Goal: Transaction & Acquisition: Purchase product/service

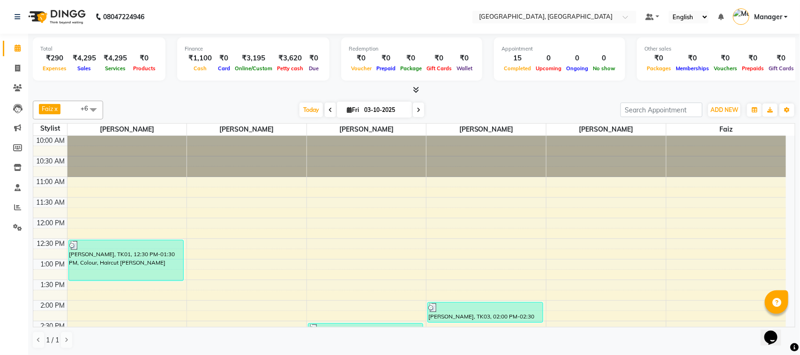
click at [786, 321] on div "Opens Chat This icon Opens the chat window." at bounding box center [775, 321] width 22 height 0
drag, startPoint x: 789, startPoint y: 321, endPoint x: 783, endPoint y: 234, distance: 86.9
click at [783, 317] on html "Opens Chat This icon Opens the chat window." at bounding box center [775, 331] width 30 height 28
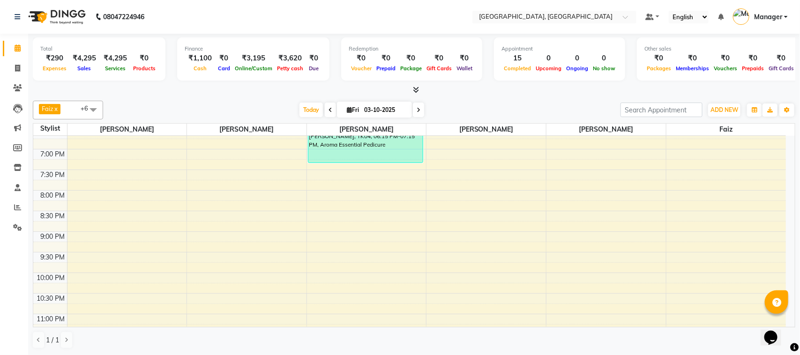
scroll to position [392, 0]
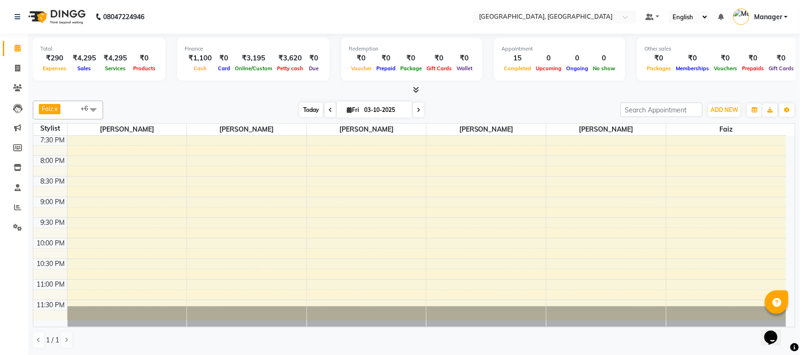
click at [303, 112] on span "Today" at bounding box center [310, 110] width 23 height 15
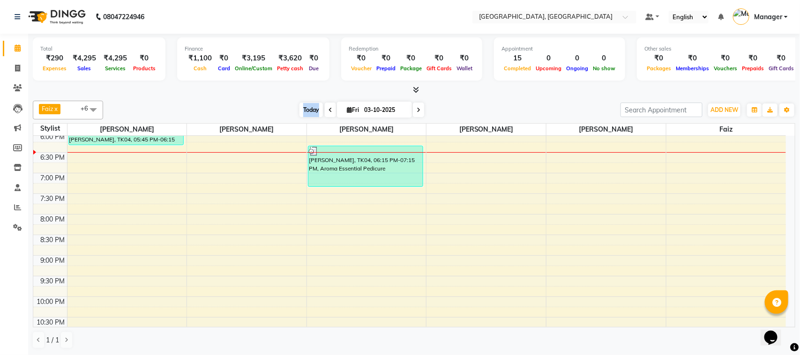
click at [303, 112] on span "Today" at bounding box center [310, 110] width 23 height 15
click at [267, 101] on div "Faiz x [PERSON_NAME] x [PERSON_NAME] x [PERSON_NAME] x [PERSON_NAME] x Annu Nav…" at bounding box center [414, 110] width 762 height 19
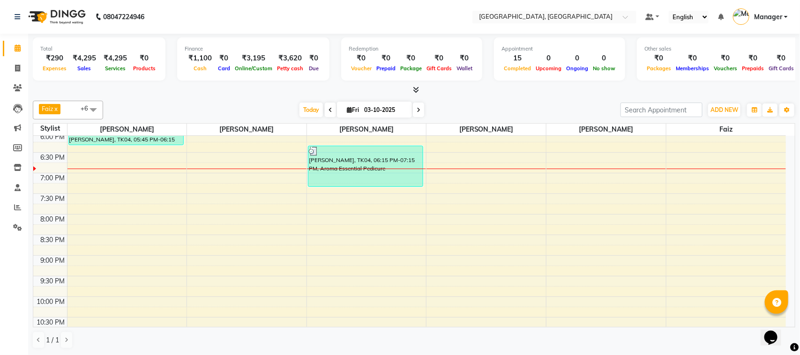
click at [256, 15] on nav "08047224946 Select Location × [GEOGRAPHIC_DATA], [GEOGRAPHIC_DATA] Default Pane…" at bounding box center [400, 17] width 800 height 34
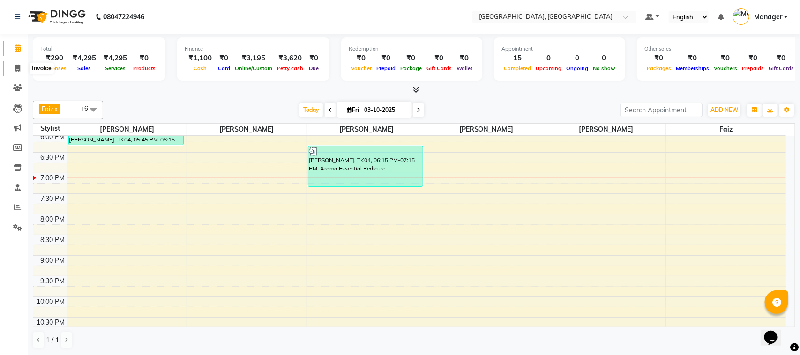
click at [15, 66] on icon at bounding box center [17, 68] width 5 height 7
select select "service"
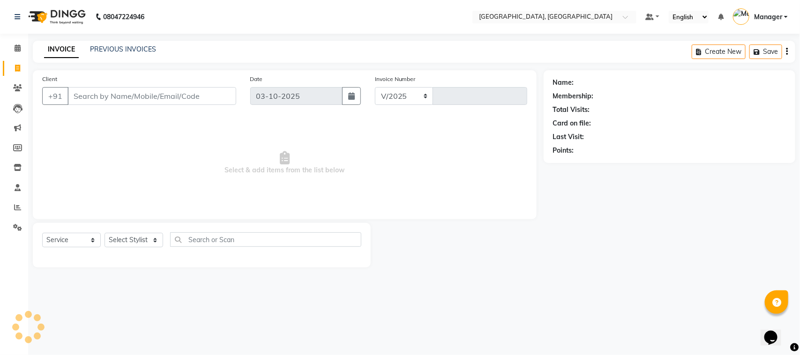
select select "7742"
type input "1690"
select select "membership"
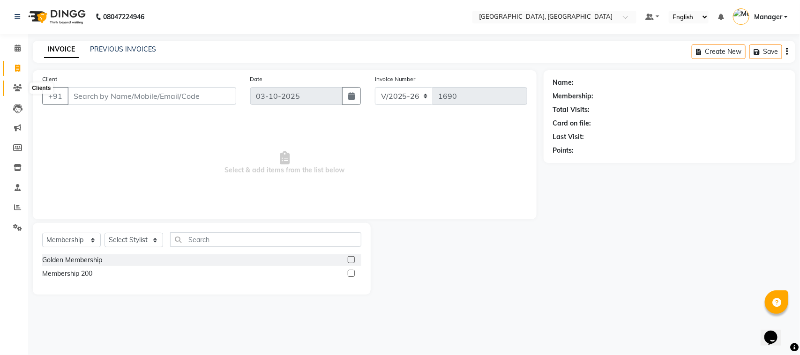
click at [17, 85] on icon at bounding box center [17, 87] width 9 height 7
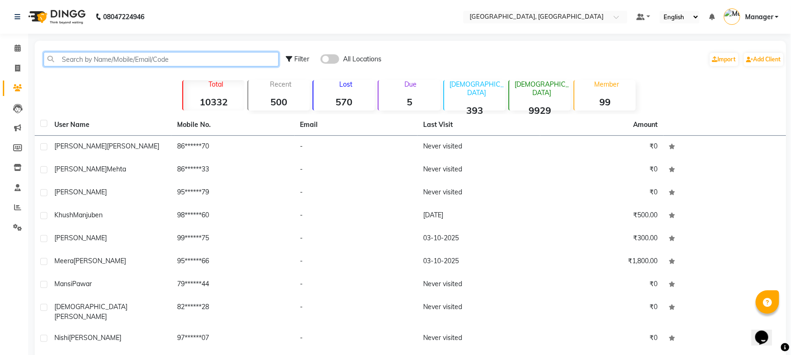
click at [71, 54] on input "text" at bounding box center [161, 59] width 235 height 15
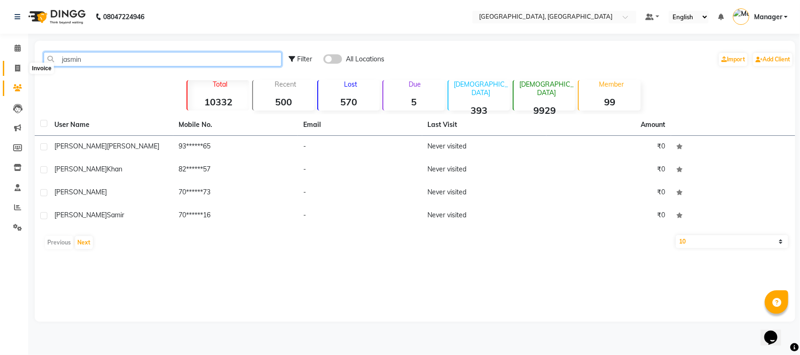
type input "jasmin"
click at [22, 71] on span at bounding box center [17, 68] width 16 height 11
select select "7742"
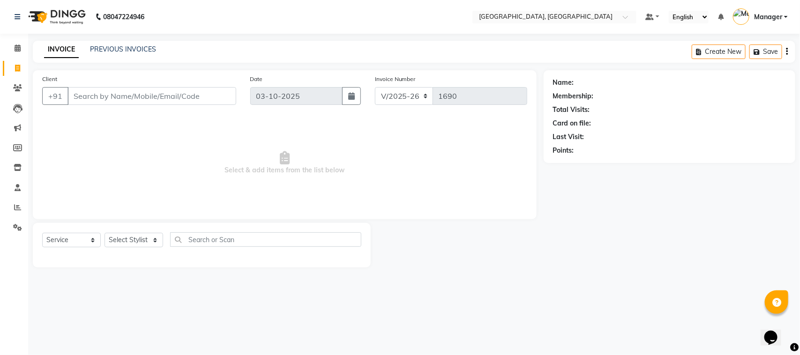
select select "membership"
click at [93, 91] on input "Client" at bounding box center [151, 96] width 169 height 18
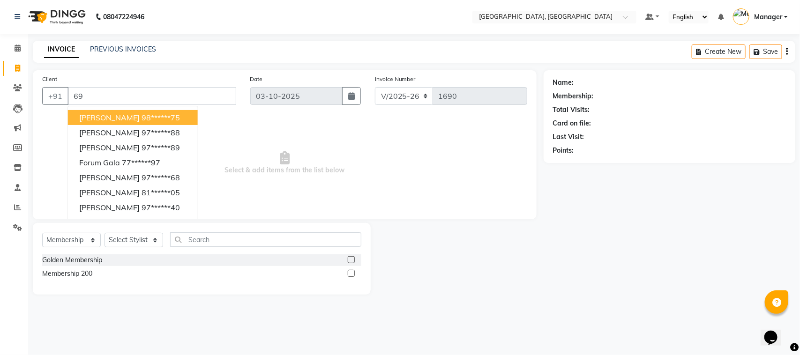
type input "6"
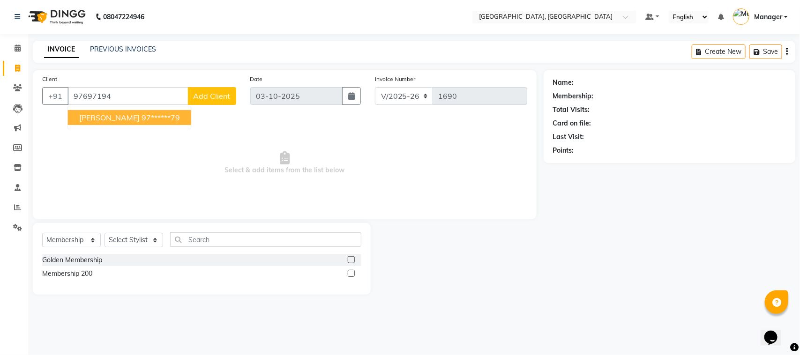
click at [115, 116] on span "[PERSON_NAME]" at bounding box center [109, 117] width 60 height 9
type input "97******79"
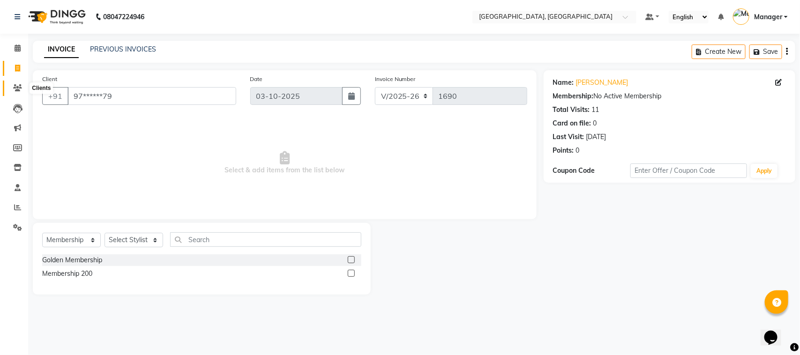
click at [21, 90] on icon at bounding box center [17, 87] width 9 height 7
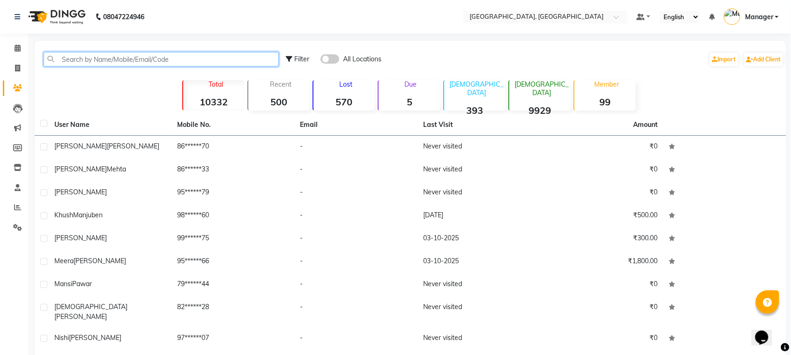
click at [169, 58] on input "text" at bounding box center [161, 59] width 235 height 15
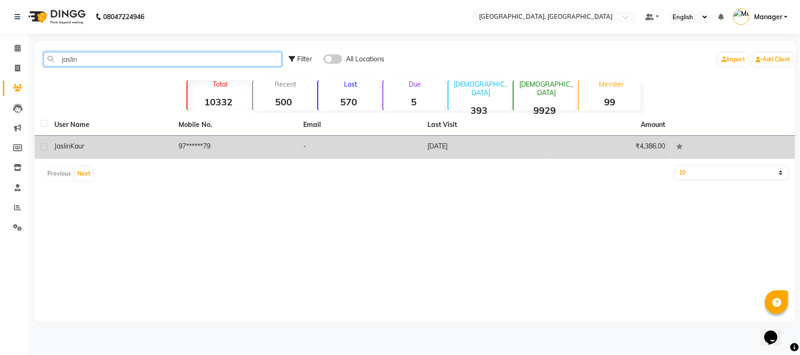
type input "jaslin"
click at [284, 137] on td "97******79" at bounding box center [235, 147] width 125 height 23
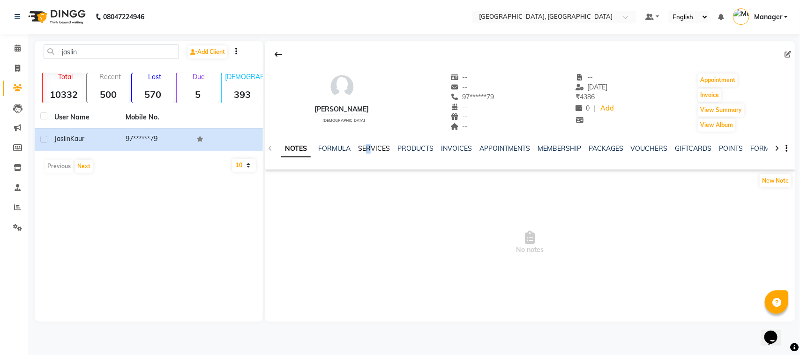
drag, startPoint x: 364, startPoint y: 155, endPoint x: 370, endPoint y: 151, distance: 6.9
click at [370, 151] on div "NOTES FORMULA SERVICES PRODUCTS INVOICES APPOINTMENTS MEMBERSHIP PACKAGES VOUCH…" at bounding box center [518, 152] width 475 height 17
click at [370, 151] on link "SERVICES" at bounding box center [374, 148] width 32 height 8
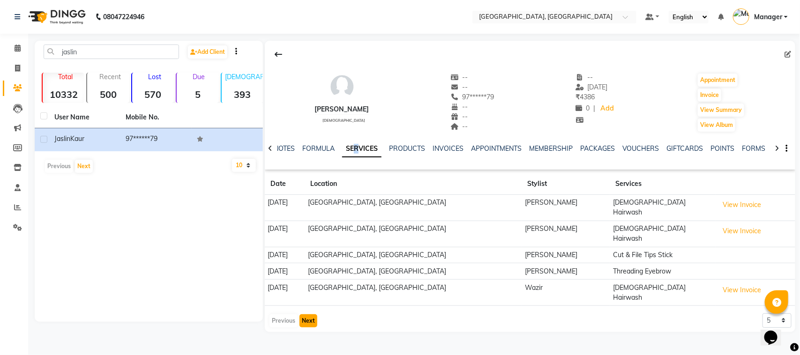
click at [304, 314] on button "Next" at bounding box center [308, 320] width 18 height 13
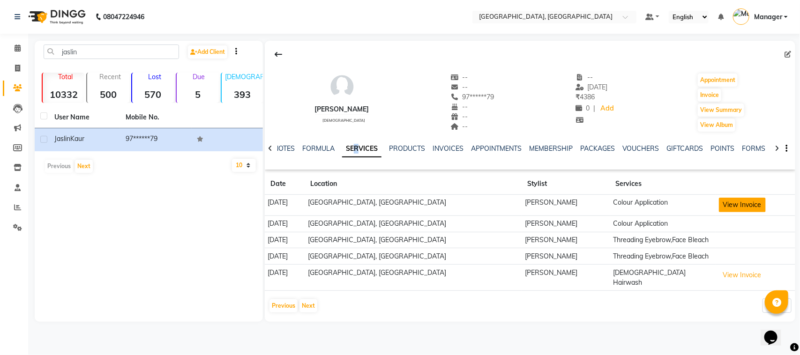
click at [732, 198] on button "View Invoice" at bounding box center [742, 205] width 47 height 15
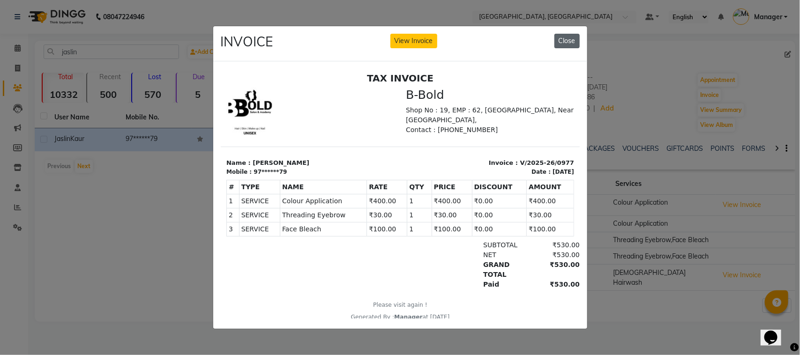
click at [557, 34] on button "Close" at bounding box center [566, 41] width 25 height 15
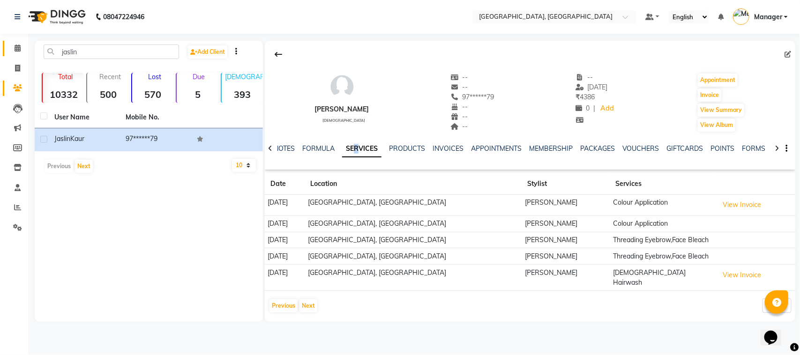
click at [16, 55] on link "Calendar" at bounding box center [14, 48] width 22 height 15
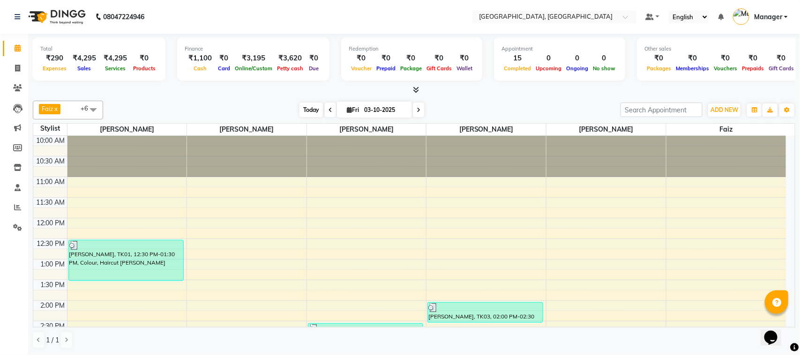
click at [309, 115] on span "Today" at bounding box center [310, 110] width 23 height 15
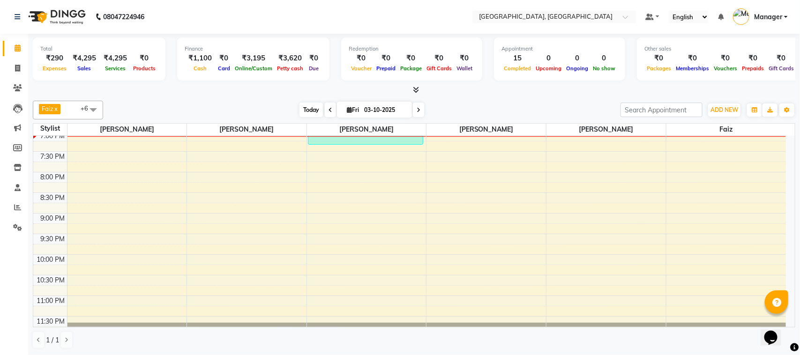
click at [309, 109] on span "Today" at bounding box center [310, 110] width 23 height 15
click at [17, 66] on icon at bounding box center [17, 68] width 5 height 7
select select "service"
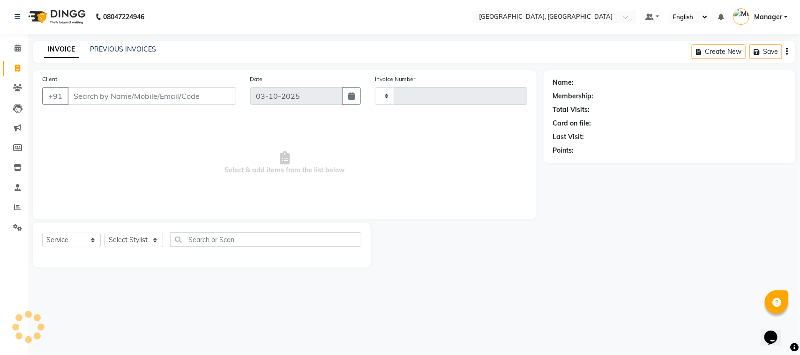
type input "1690"
select select "7742"
select select "membership"
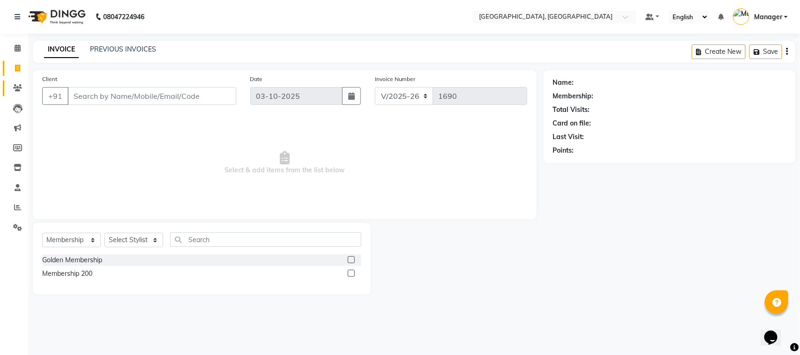
click at [9, 87] on span at bounding box center [17, 88] width 16 height 11
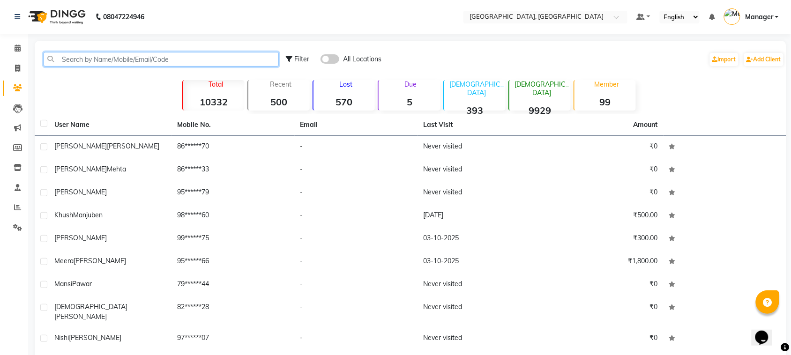
click at [145, 61] on input "text" at bounding box center [161, 59] width 235 height 15
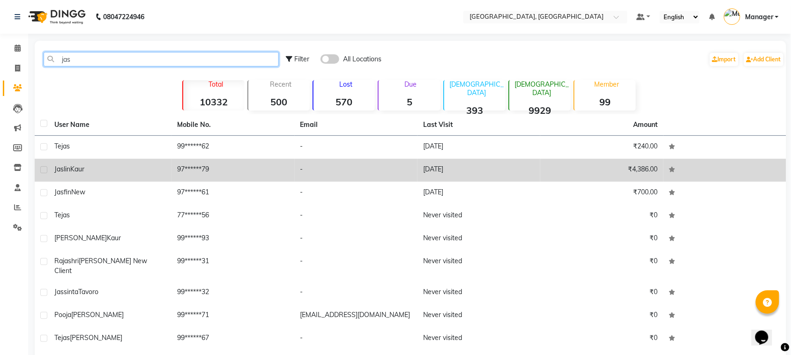
type input "jas"
click at [227, 168] on td "97******79" at bounding box center [232, 170] width 123 height 23
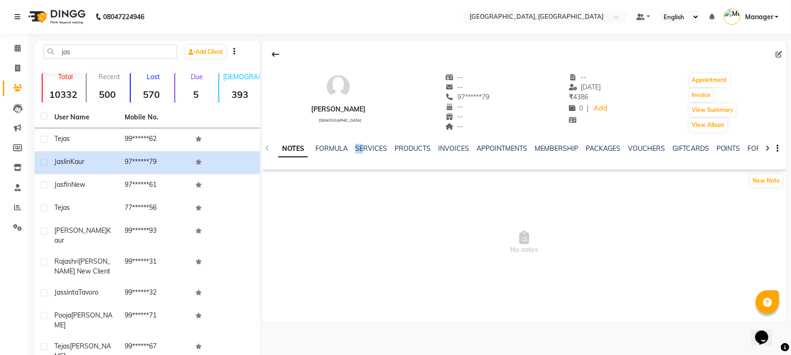
drag, startPoint x: 355, startPoint y: 160, endPoint x: 364, endPoint y: 155, distance: 10.5
click at [364, 155] on div "NOTES FORMULA SERVICES PRODUCTS INVOICES APPOINTMENTS MEMBERSHIP PACKAGES VOUCH…" at bounding box center [512, 152] width 469 height 17
click at [368, 152] on link "SERVICES" at bounding box center [371, 148] width 32 height 8
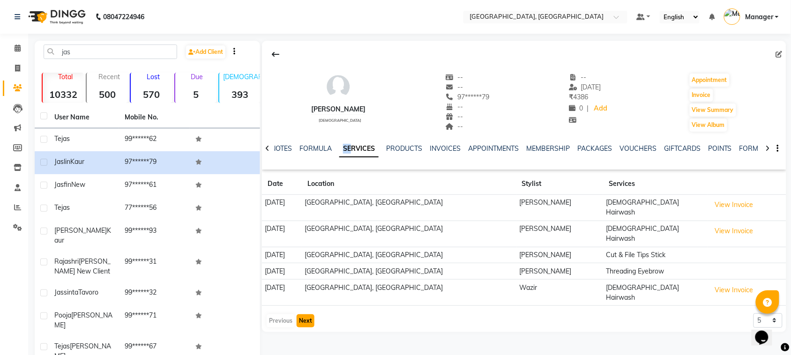
click at [311, 314] on button "Next" at bounding box center [306, 320] width 18 height 13
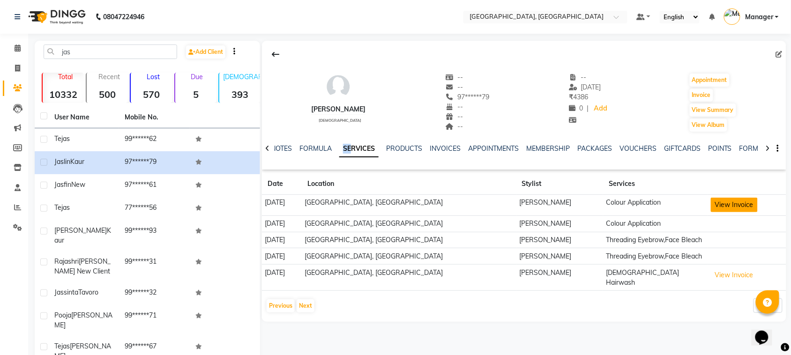
click at [724, 206] on button "View Invoice" at bounding box center [734, 205] width 47 height 15
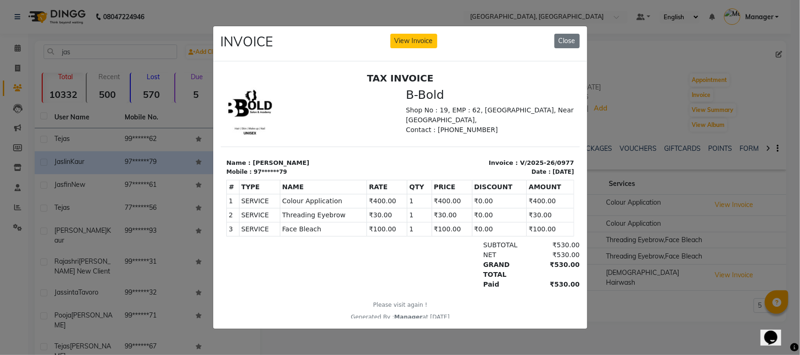
drag, startPoint x: 796, startPoint y: 111, endPoint x: 394, endPoint y: 94, distance: 402.4
click at [10, 71] on ngb-modal-window "INVOICE View Invoice Close" at bounding box center [400, 177] width 800 height 355
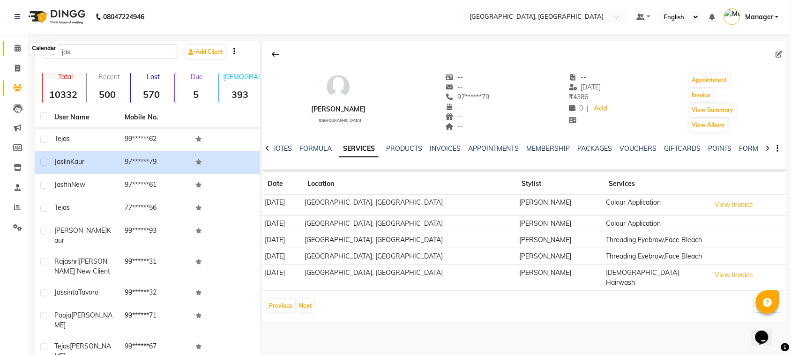
click at [17, 47] on icon at bounding box center [18, 48] width 6 height 7
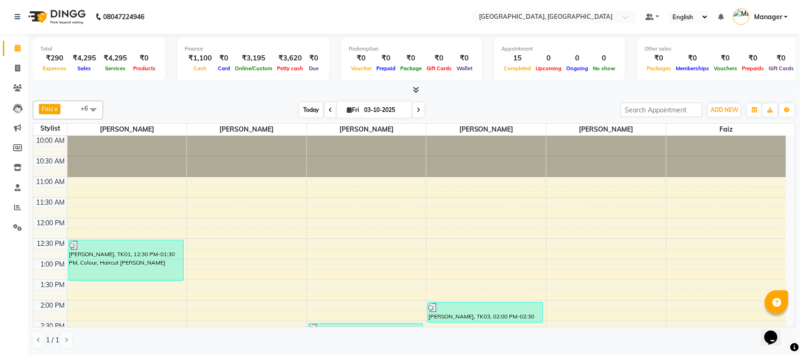
click at [315, 110] on span "Today" at bounding box center [310, 110] width 23 height 15
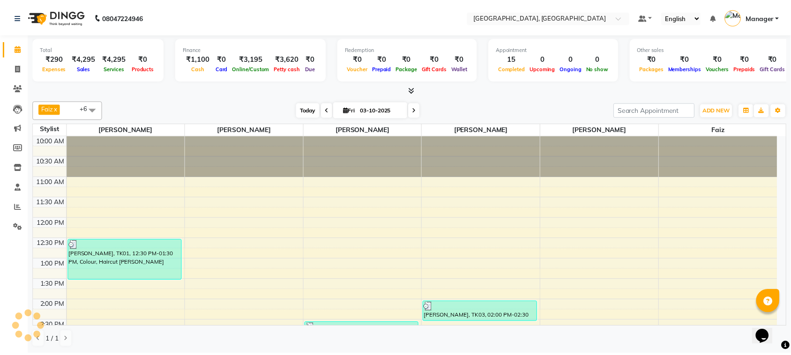
scroll to position [376, 0]
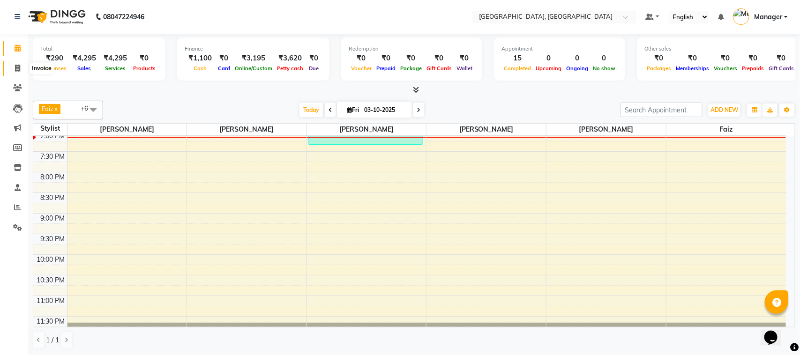
click at [24, 69] on span at bounding box center [17, 68] width 16 height 11
select select "7742"
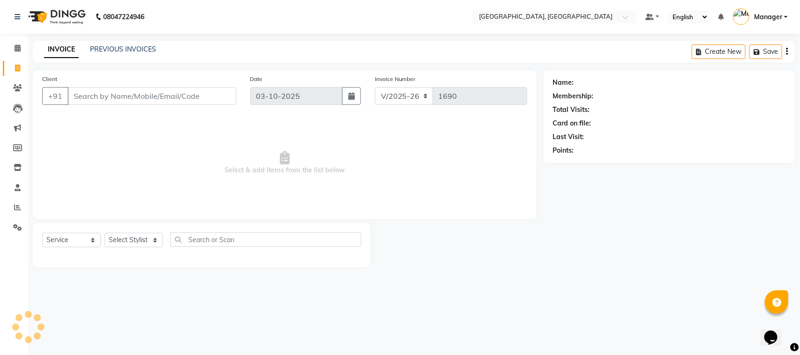
select select "membership"
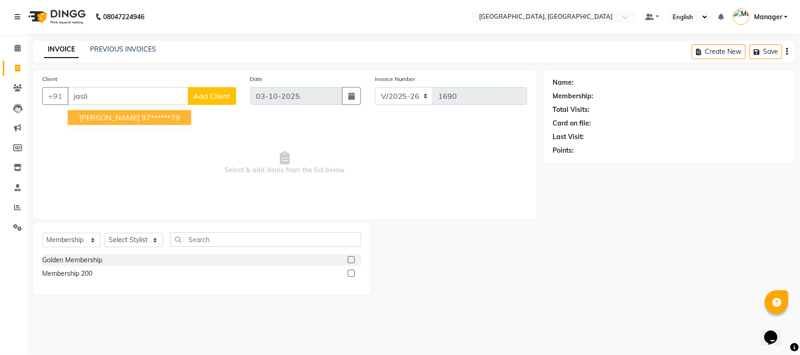
click at [110, 118] on span "[PERSON_NAME]" at bounding box center [109, 117] width 60 height 9
type input "97******79"
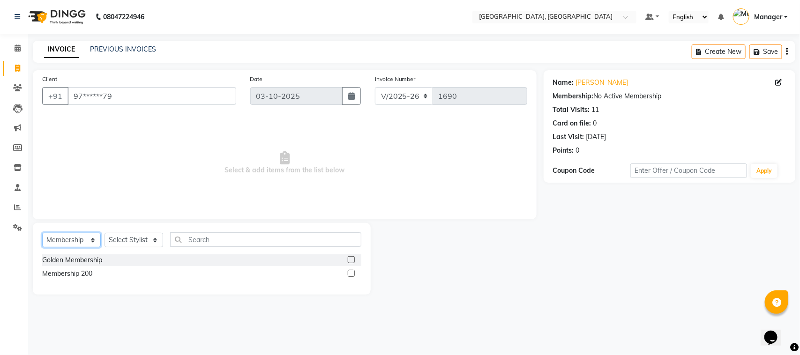
click at [99, 239] on select "Select Service Product Membership Package Voucher Prepaid Gift Card" at bounding box center [71, 240] width 59 height 15
select select "service"
click at [42, 233] on select "Select Service Product Membership Package Voucher Prepaid Gift Card" at bounding box center [71, 240] width 59 height 15
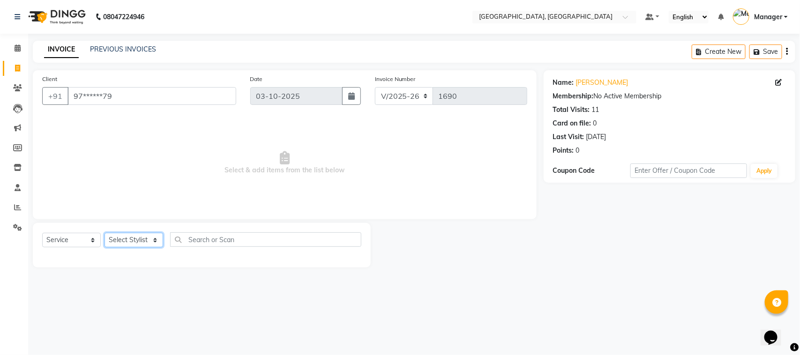
click at [158, 235] on select "Select Stylist [PERSON_NAME] [PERSON_NAME] Jyoti wadar Manager [PERSON_NAME] [P…" at bounding box center [133, 240] width 59 height 15
select select "91632"
click at [104, 233] on select "Select Stylist [PERSON_NAME] [PERSON_NAME] Jyoti wadar Manager [PERSON_NAME] [P…" at bounding box center [133, 240] width 59 height 15
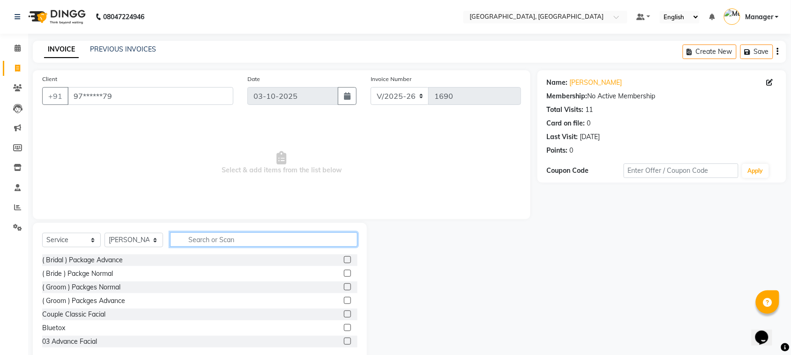
click at [183, 240] on input "text" at bounding box center [263, 239] width 187 height 15
type input "r"
type input "colo"
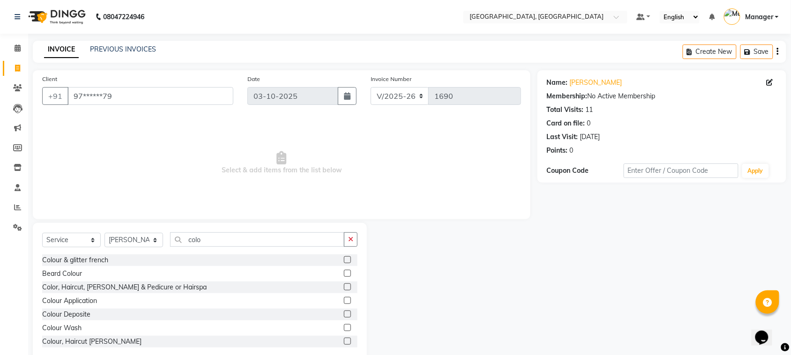
click at [344, 297] on label at bounding box center [347, 300] width 7 height 7
click at [344, 298] on input "checkbox" at bounding box center [347, 301] width 6 height 6
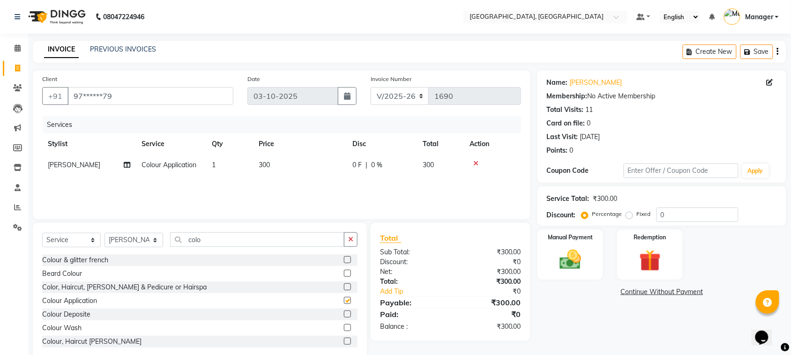
checkbox input "false"
click at [233, 245] on input "colo" at bounding box center [257, 239] width 174 height 15
type input "c"
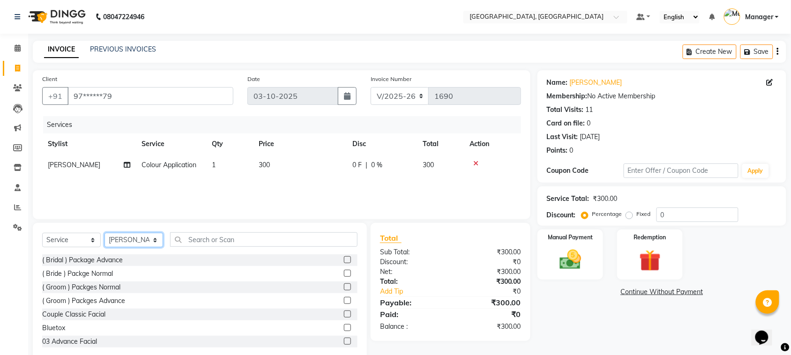
click at [153, 243] on select "Select Stylist [PERSON_NAME] [PERSON_NAME] Jyoti wadar Manager [PERSON_NAME] [P…" at bounding box center [133, 240] width 59 height 15
select select "65574"
click at [104, 233] on select "Select Stylist [PERSON_NAME] [PERSON_NAME] Jyoti wadar Manager [PERSON_NAME] [P…" at bounding box center [133, 240] width 59 height 15
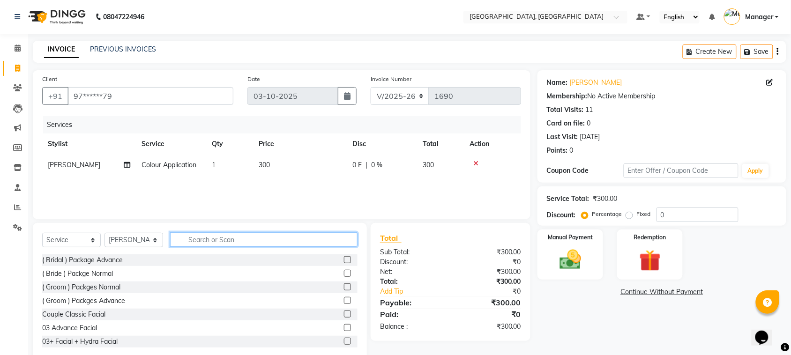
click at [201, 239] on input "text" at bounding box center [263, 239] width 187 height 15
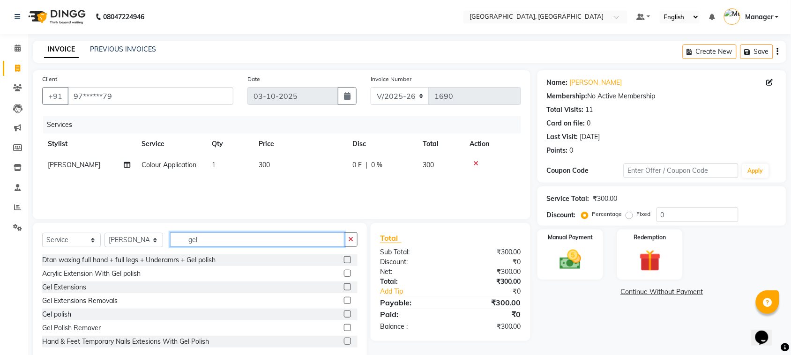
type input "gel"
click at [344, 315] on label at bounding box center [347, 314] width 7 height 7
click at [344, 315] on input "checkbox" at bounding box center [347, 315] width 6 height 6
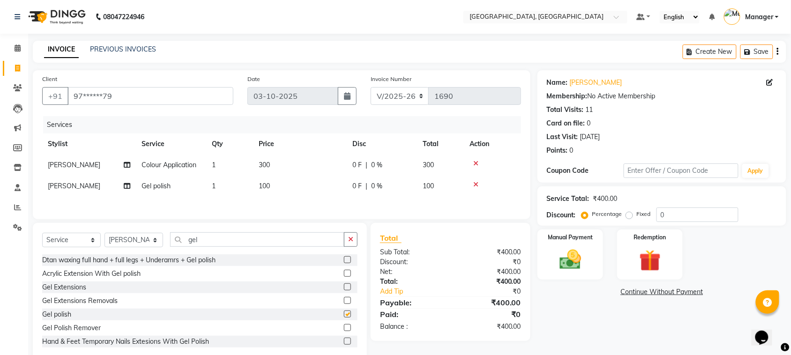
checkbox input "false"
click at [259, 163] on span "300" at bounding box center [264, 165] width 11 height 8
select select "91632"
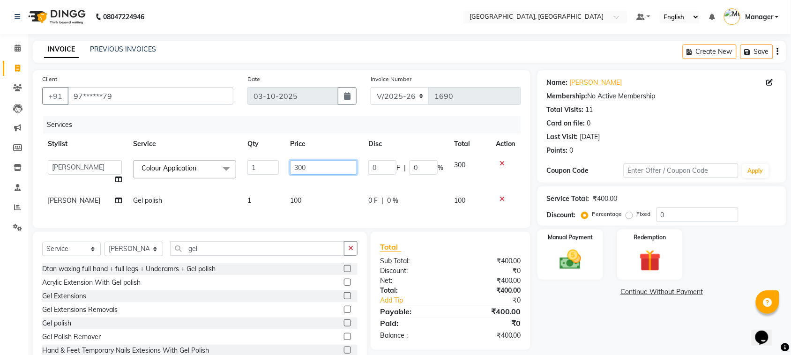
click at [292, 165] on input "300" at bounding box center [323, 167] width 67 height 15
type input "400"
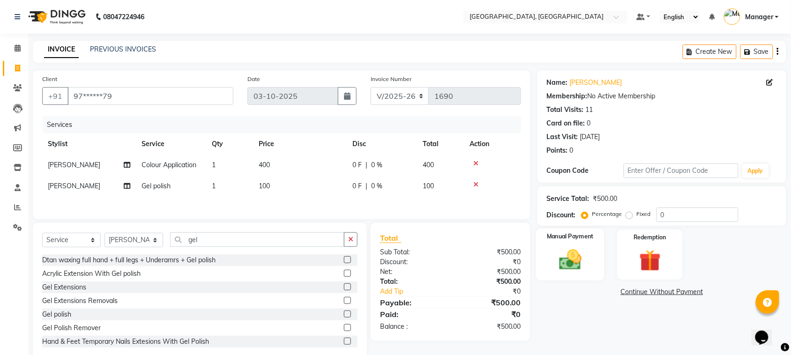
click at [566, 236] on label "Manual Payment" at bounding box center [570, 236] width 47 height 9
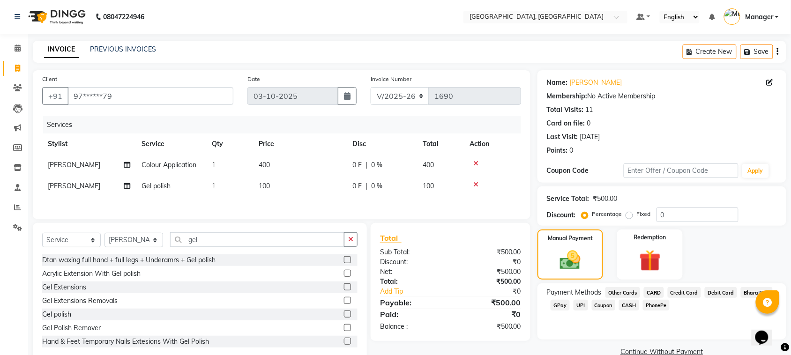
click at [630, 302] on span "CASH" at bounding box center [629, 305] width 20 height 11
click at [665, 352] on button "Add Payment" at bounding box center [702, 355] width 149 height 15
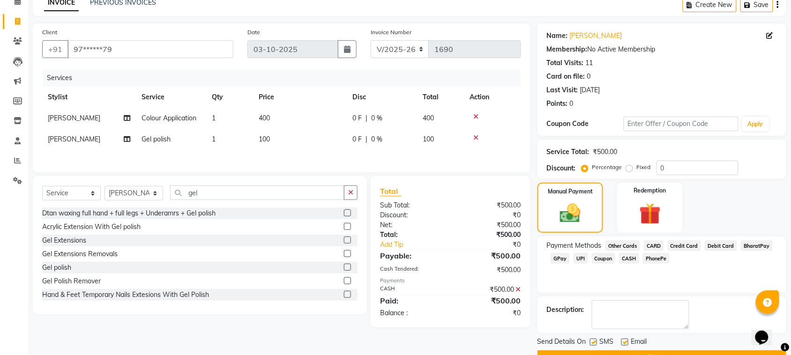
scroll to position [71, 0]
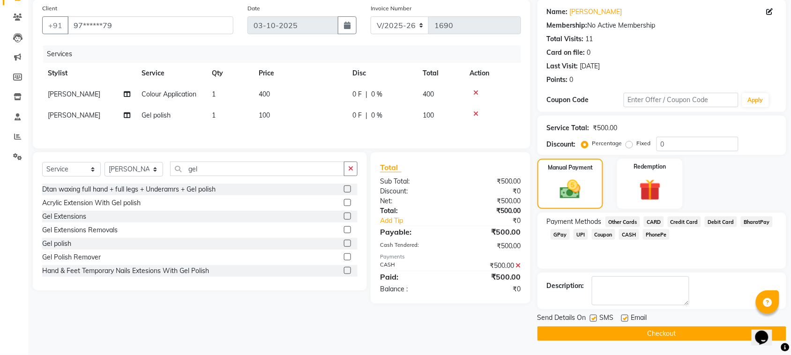
click at [669, 328] on button "Checkout" at bounding box center [661, 334] width 249 height 15
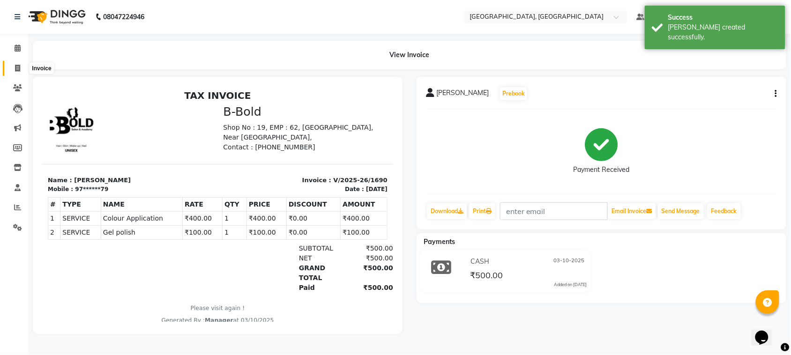
click at [20, 65] on icon at bounding box center [17, 68] width 5 height 7
select select "7742"
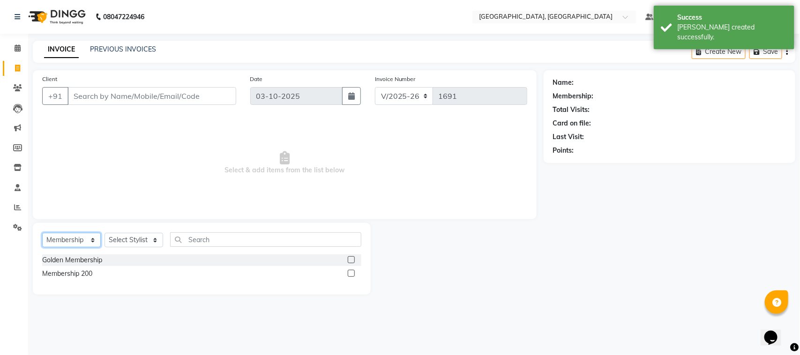
click at [89, 240] on select "Select Service Product Membership Package Voucher Prepaid Gift Card" at bounding box center [71, 240] width 59 height 15
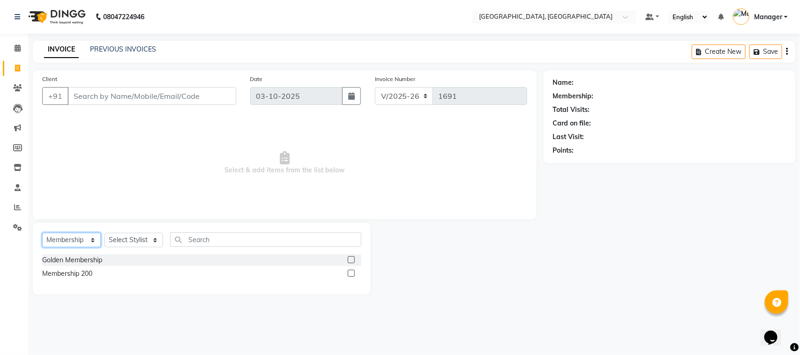
select select "service"
click at [42, 233] on select "Select Service Product Membership Package Voucher Prepaid Gift Card" at bounding box center [71, 240] width 59 height 15
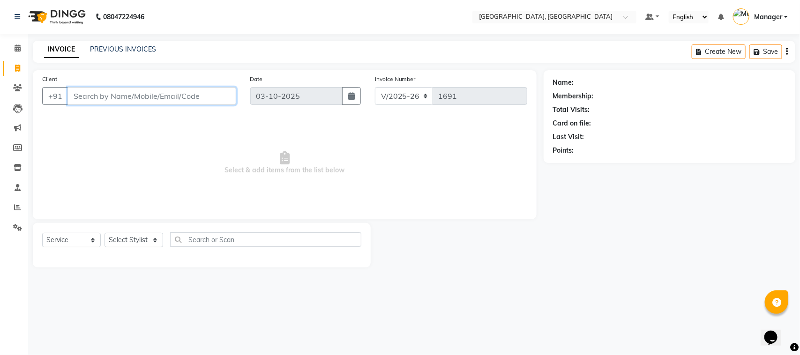
click at [137, 97] on input "Client" at bounding box center [151, 96] width 169 height 18
click at [161, 94] on input "Client" at bounding box center [151, 96] width 169 height 18
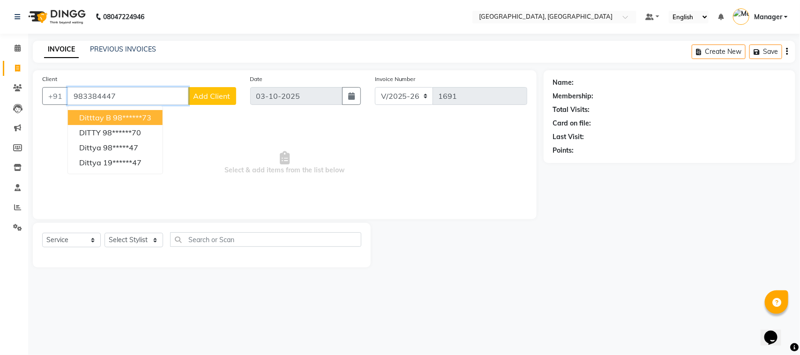
type input "983384447"
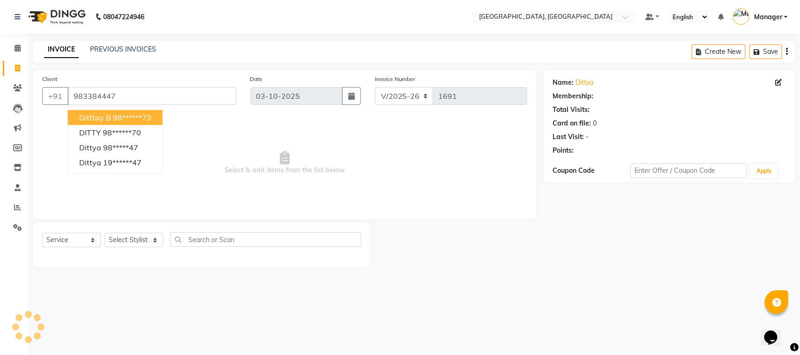
select select "1: Object"
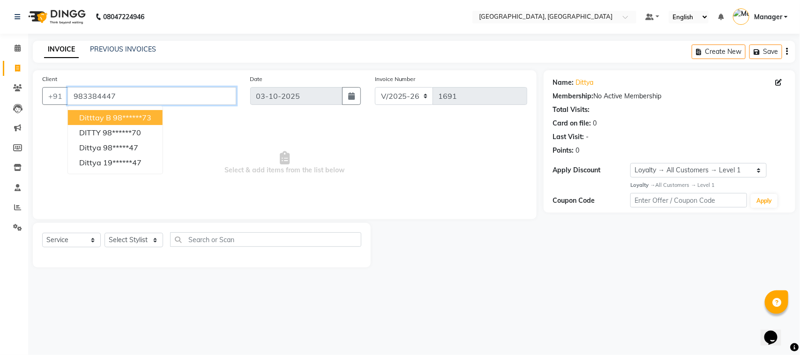
click at [126, 97] on input "983384447" at bounding box center [151, 96] width 169 height 18
type input "9833844473"
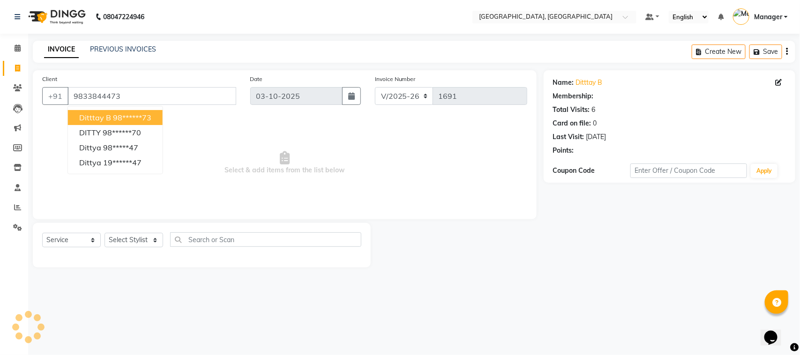
select select "1: Object"
click at [119, 120] on ngb-highlight "98******73" at bounding box center [132, 117] width 38 height 9
type input "98******73"
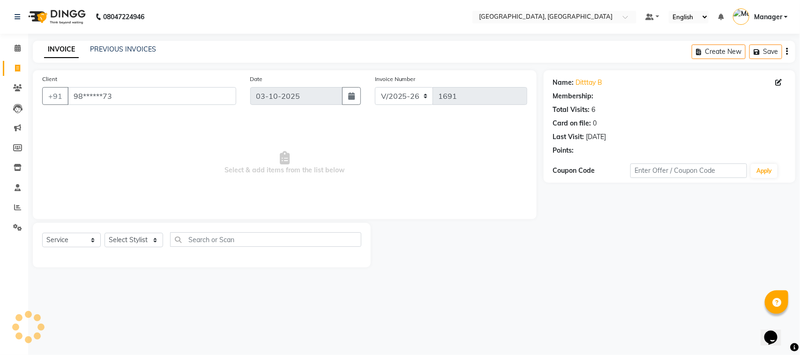
select select "1: Object"
click at [11, 47] on span at bounding box center [17, 48] width 16 height 11
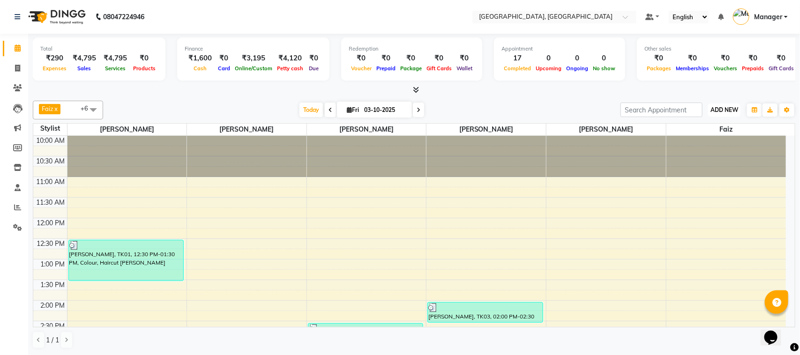
click at [732, 113] on span "ADD NEW" at bounding box center [724, 109] width 28 height 7
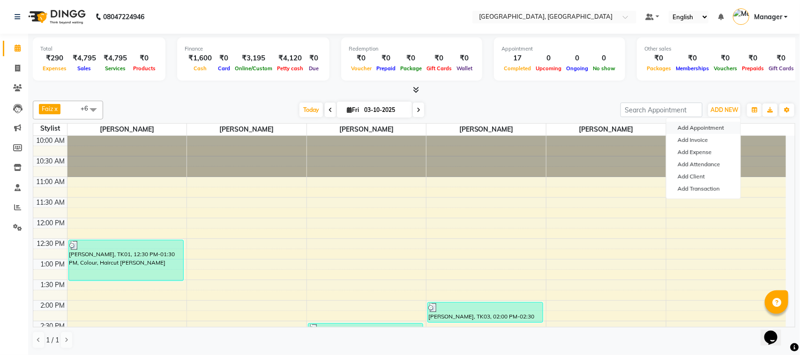
click at [728, 129] on button "Add Appointment" at bounding box center [703, 128] width 74 height 12
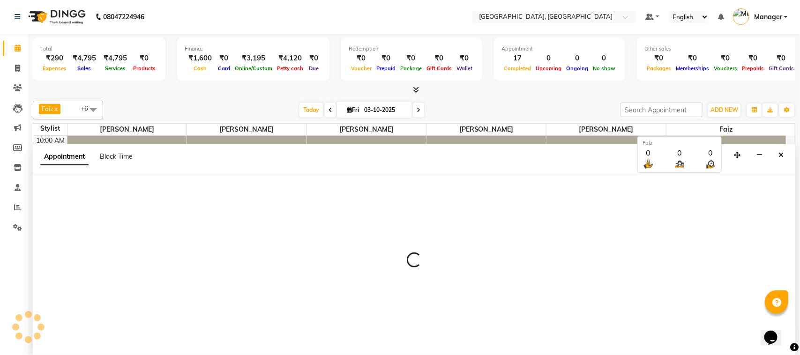
select select "660"
select select "tentative"
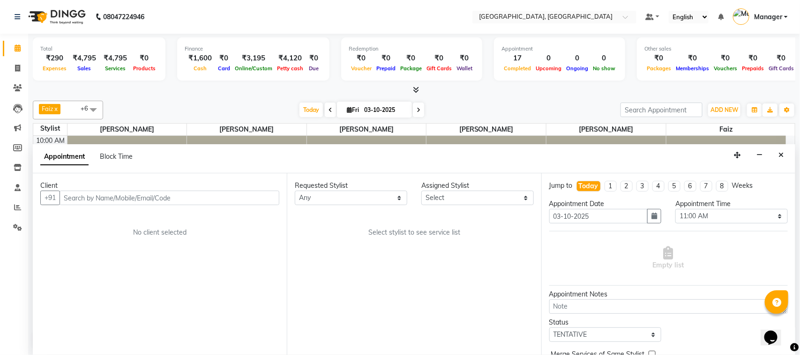
click at [176, 200] on input "text" at bounding box center [170, 198] width 220 height 15
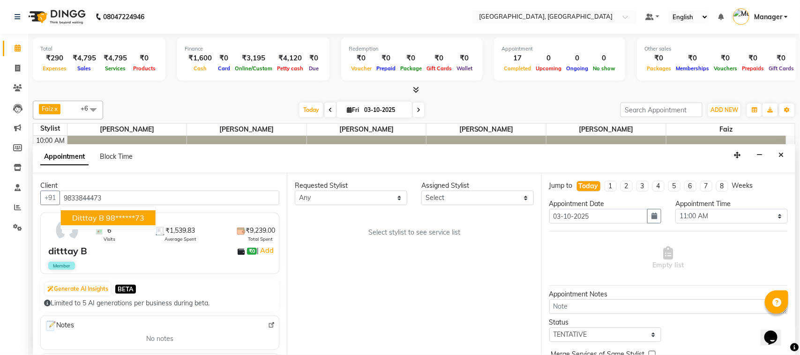
click at [148, 214] on button "ditttay B 98******73" at bounding box center [108, 217] width 95 height 15
type input "98******73"
click at [773, 216] on select "Select 11:00 AM 11:15 AM 11:30 AM 11:45 AM 12:00 PM 12:15 PM 12:30 PM 12:45 PM …" at bounding box center [731, 216] width 112 height 15
select select "870"
click at [675, 209] on select "Select 11:00 AM 11:15 AM 11:30 AM 11:45 AM 12:00 PM 12:15 PM 12:30 PM 12:45 PM …" at bounding box center [731, 216] width 112 height 15
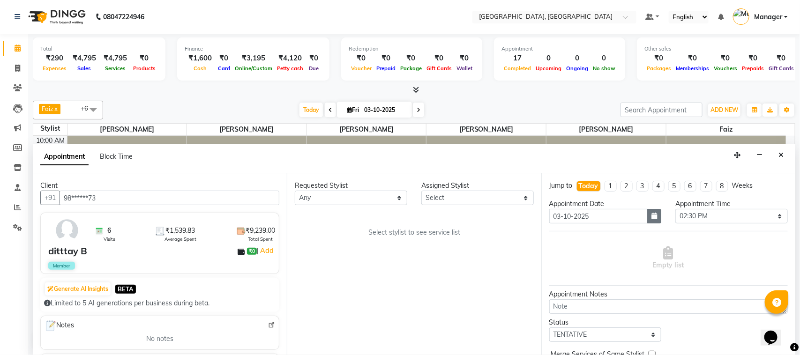
click at [648, 221] on button "button" at bounding box center [654, 216] width 14 height 15
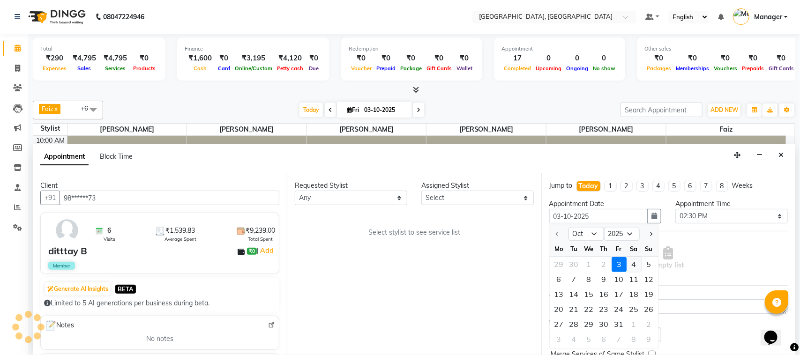
click at [633, 267] on div "4" at bounding box center [633, 264] width 15 height 15
type input "04-10-2025"
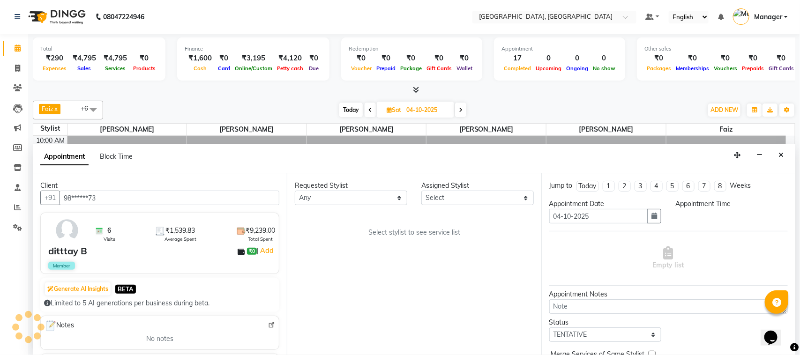
select select "870"
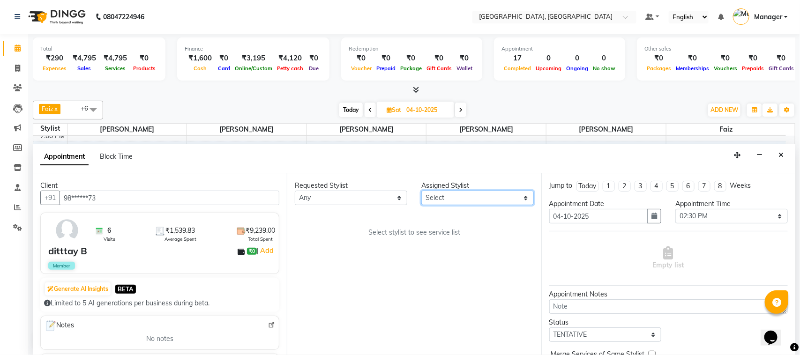
click at [528, 197] on select "Select [PERSON_NAME] [PERSON_NAME] Jyoti wadar Manager [PERSON_NAME] [PERSON_NA…" at bounding box center [477, 198] width 112 height 15
select select "92754"
click at [421, 191] on select "Select [PERSON_NAME] [PERSON_NAME] Jyoti wadar Manager [PERSON_NAME] [PERSON_NA…" at bounding box center [477, 198] width 112 height 15
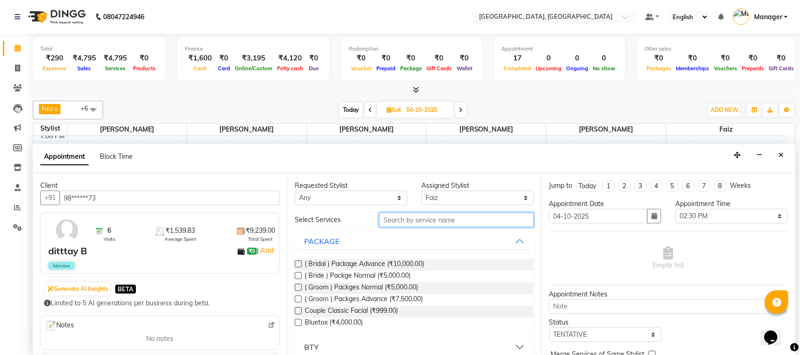
click at [389, 221] on input "text" at bounding box center [456, 220] width 155 height 15
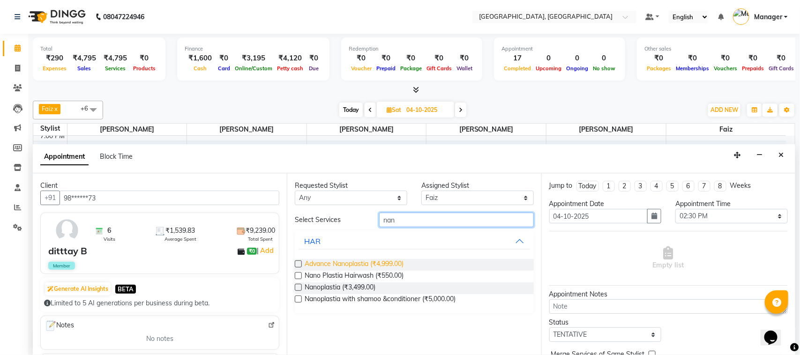
type input "nan"
click at [376, 265] on span "Advance Nanoplastia (₹4,999.00)" at bounding box center [354, 265] width 99 height 12
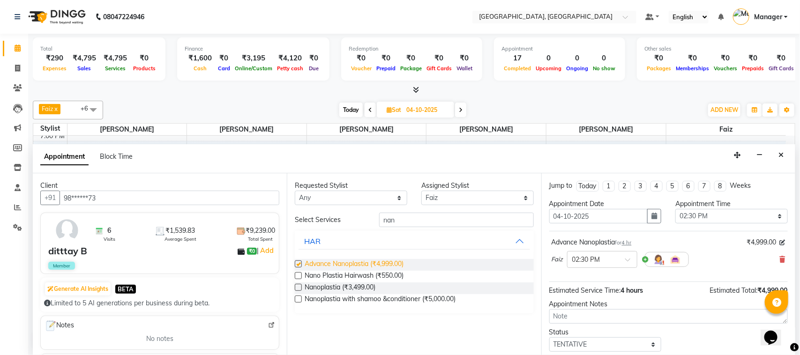
checkbox input "false"
click at [745, 293] on span "Estimated Total:" at bounding box center [733, 290] width 48 height 8
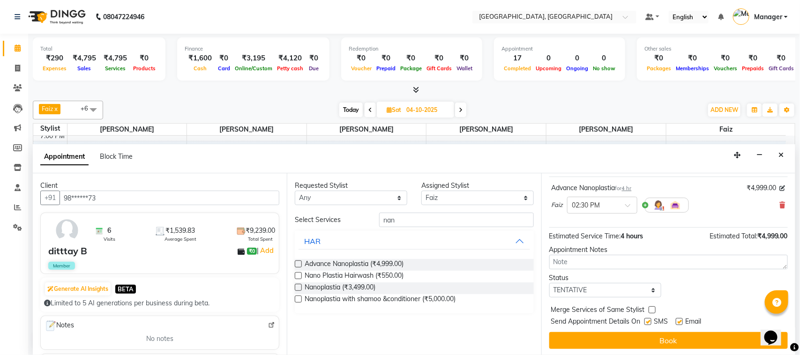
scroll to position [57, 0]
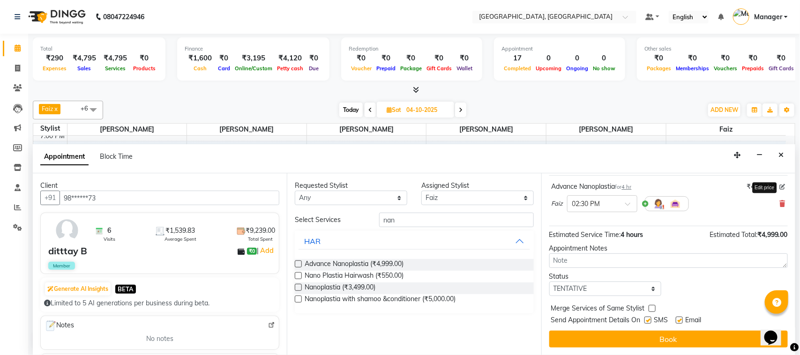
click at [780, 188] on icon at bounding box center [783, 187] width 6 height 6
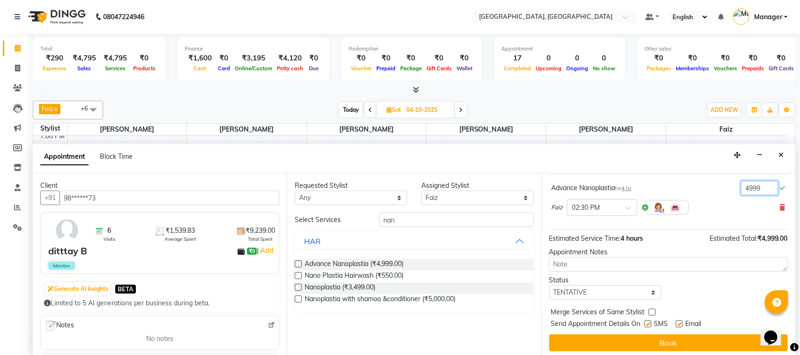
click at [757, 191] on input "4999" at bounding box center [759, 188] width 37 height 15
type input "4"
type input "6500"
click at [777, 187] on div "Advance Nanoplastia for 4 hr 6500 Faiz × 02:30 PM" at bounding box center [668, 201] width 238 height 44
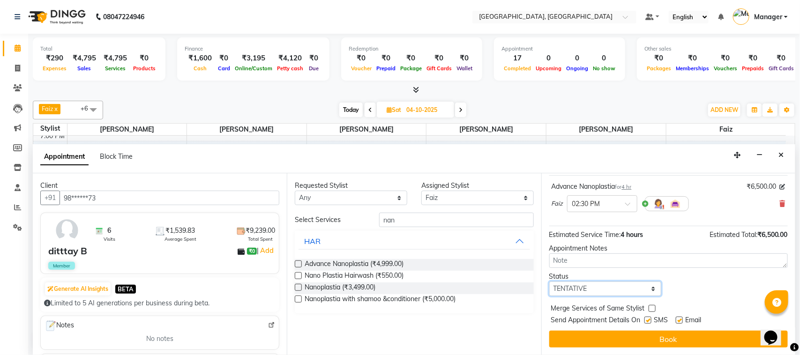
click at [647, 289] on select "Select TENTATIVE CONFIRM UPCOMING" at bounding box center [605, 289] width 112 height 15
select select "upcoming"
click at [549, 282] on select "Select TENTATIVE CONFIRM UPCOMING" at bounding box center [605, 289] width 112 height 15
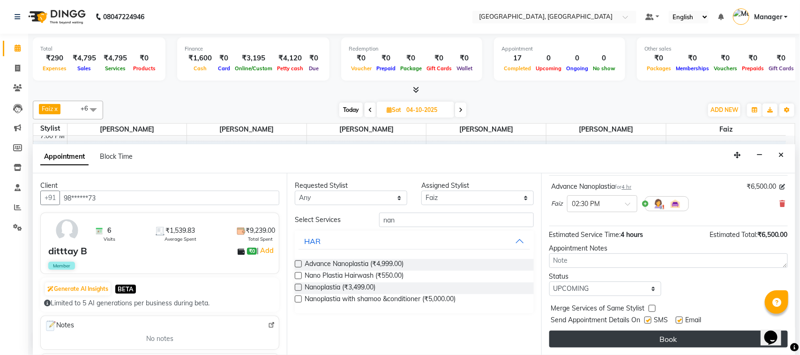
click at [635, 345] on button "Book" at bounding box center [668, 339] width 238 height 17
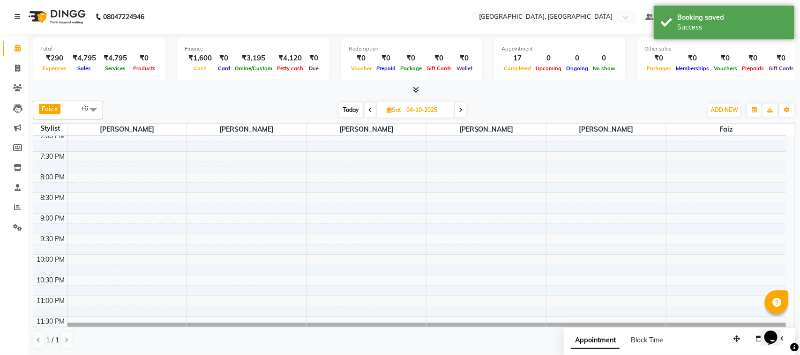
click at [92, 106] on span at bounding box center [93, 110] width 19 height 18
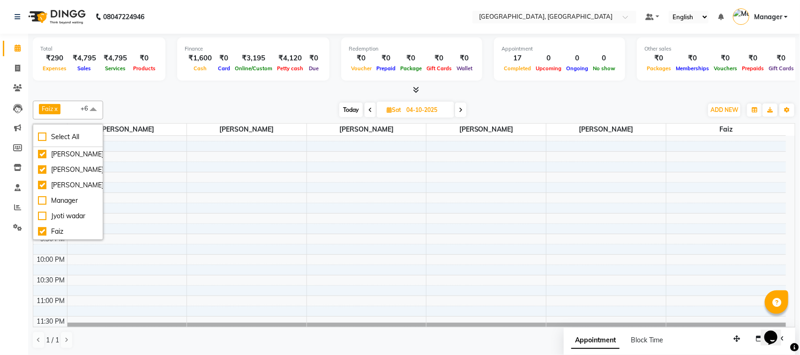
scroll to position [82, 0]
click at [345, 112] on span "Today" at bounding box center [350, 110] width 23 height 15
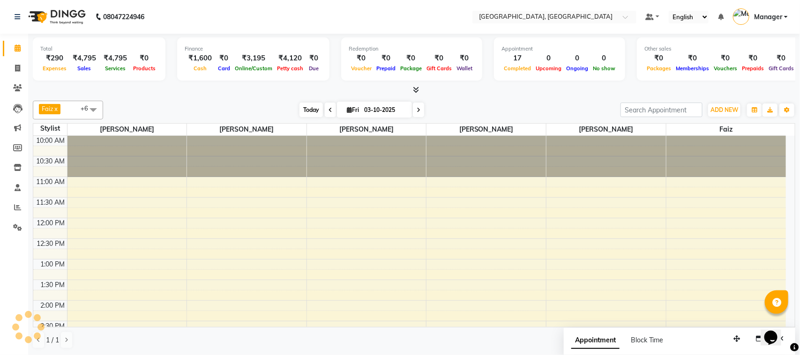
scroll to position [376, 0]
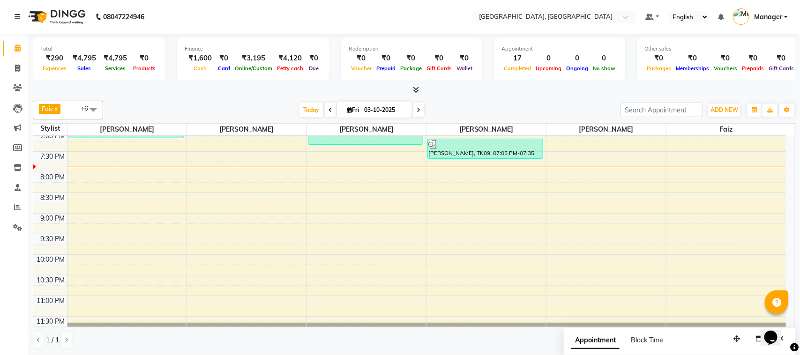
click at [417, 108] on icon at bounding box center [419, 110] width 4 height 6
type input "04-10-2025"
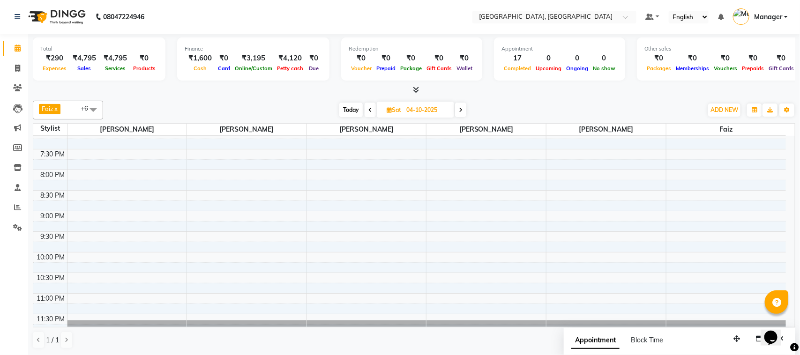
scroll to position [392, 0]
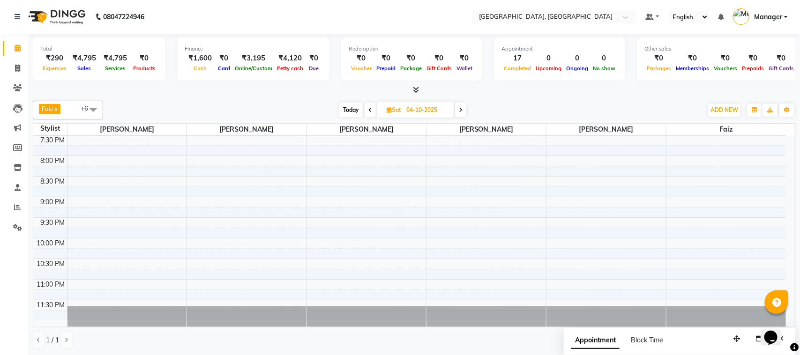
click at [786, 321] on div "Opens Chat This icon Opens the chat window." at bounding box center [775, 321] width 22 height 0
click at [790, 320] on html "Opens Chat This icon Opens the chat window." at bounding box center [775, 331] width 30 height 28
click at [786, 321] on div "Opens Chat This icon Opens the chat window." at bounding box center [775, 321] width 22 height 0
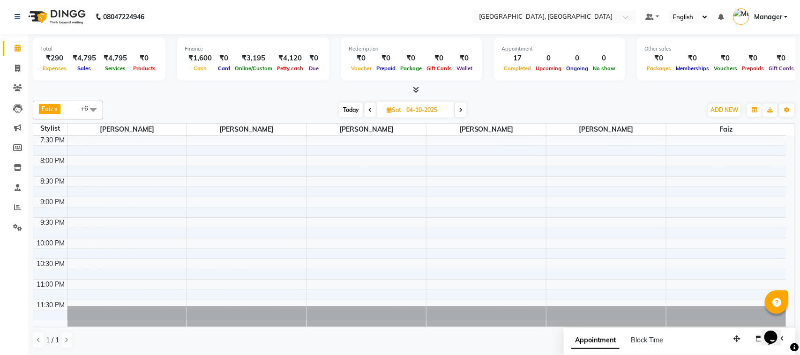
click at [786, 321] on div "Opens Chat This icon Opens the chat window." at bounding box center [775, 321] width 22 height 0
drag, startPoint x: 788, startPoint y: 320, endPoint x: 1550, endPoint y: 637, distance: 825.9
click at [789, 320] on html "Opens Chat This icon Opens the chat window." at bounding box center [775, 331] width 30 height 28
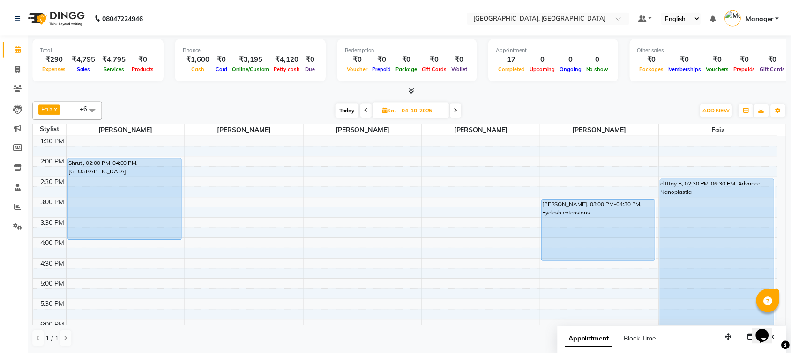
scroll to position [142, 0]
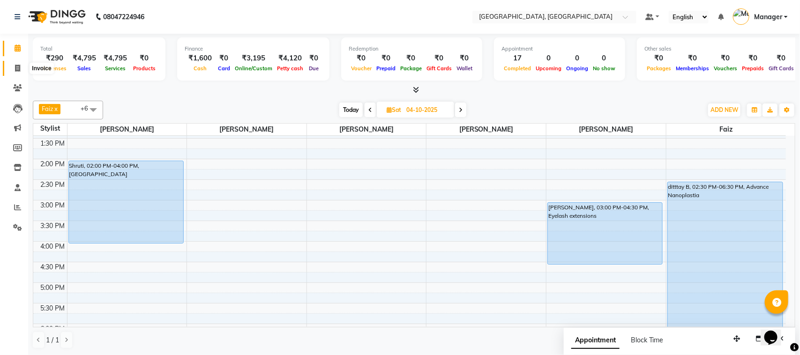
click at [15, 65] on icon at bounding box center [17, 68] width 5 height 7
select select "service"
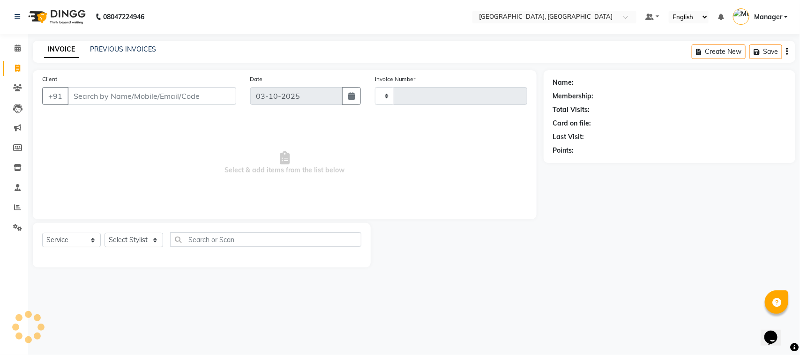
type input "1691"
select select "7742"
select select "membership"
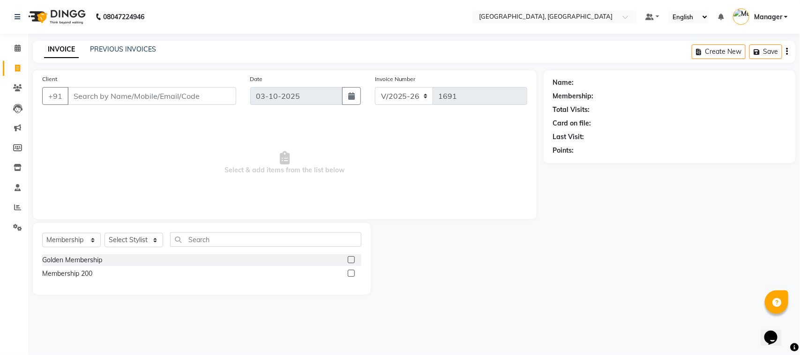
click at [99, 92] on input "Client" at bounding box center [151, 96] width 169 height 18
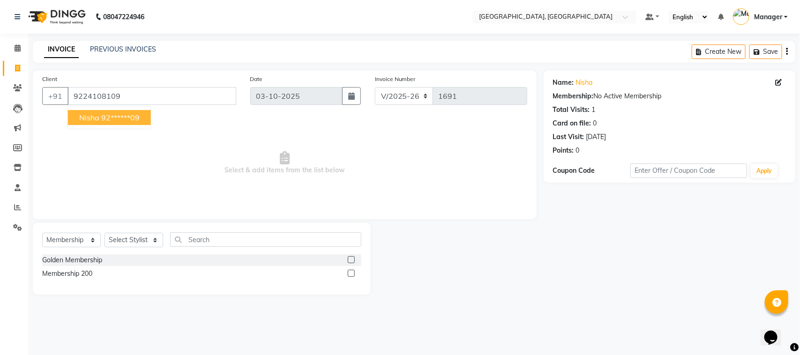
click at [111, 110] on button "Nisha 92******09" at bounding box center [109, 117] width 83 height 15
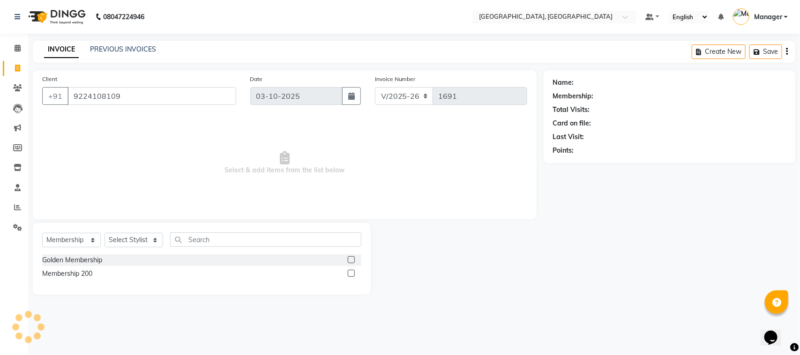
type input "92******09"
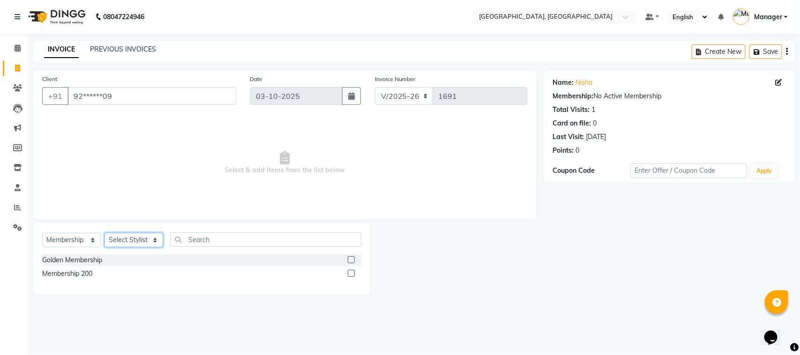
click at [157, 242] on select "Select Stylist [PERSON_NAME] [PERSON_NAME] Jyoti wadar Manager [PERSON_NAME] [P…" at bounding box center [133, 240] width 59 height 15
select select "65574"
click at [104, 233] on select "Select Stylist [PERSON_NAME] [PERSON_NAME] Jyoti wadar Manager [PERSON_NAME] [P…" at bounding box center [133, 240] width 59 height 15
click at [90, 239] on select "Select Service Product Membership Package Voucher Prepaid Gift Card" at bounding box center [71, 240] width 59 height 15
select select "service"
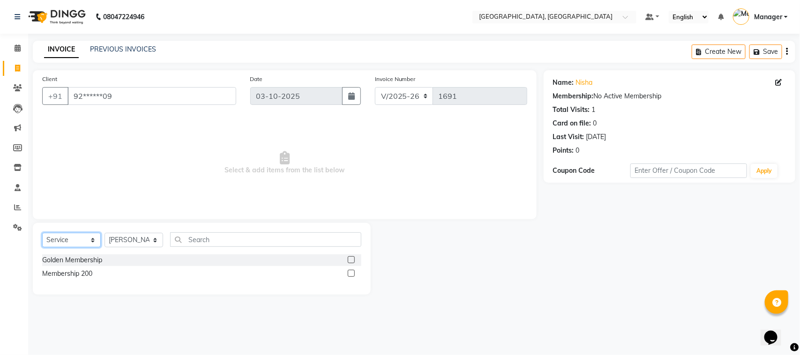
click at [42, 233] on select "Select Service Product Membership Package Voucher Prepaid Gift Card" at bounding box center [71, 240] width 59 height 15
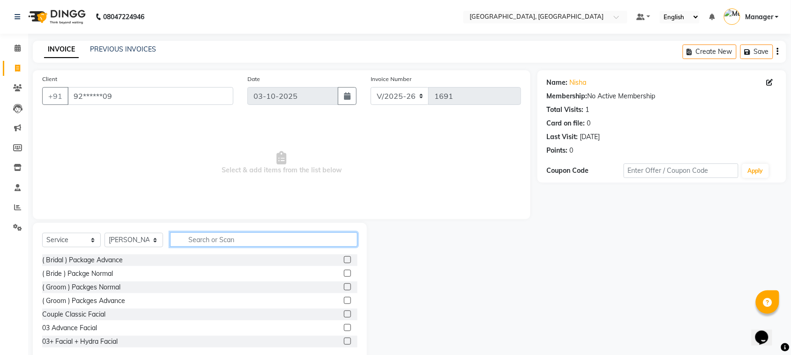
click at [210, 239] on input "text" at bounding box center [263, 239] width 187 height 15
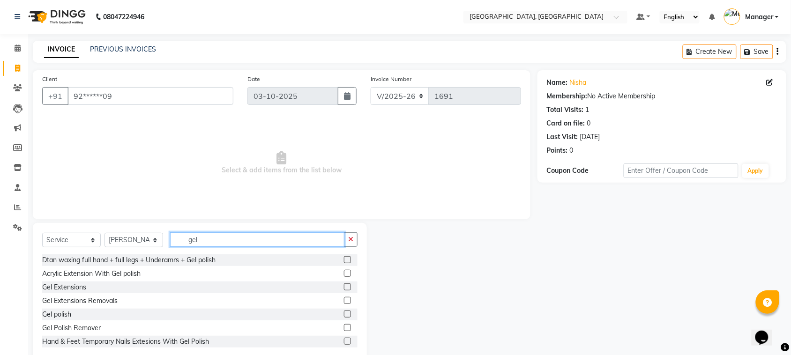
type input "gel"
click at [344, 312] on label at bounding box center [347, 314] width 7 height 7
click at [344, 312] on input "checkbox" at bounding box center [347, 315] width 6 height 6
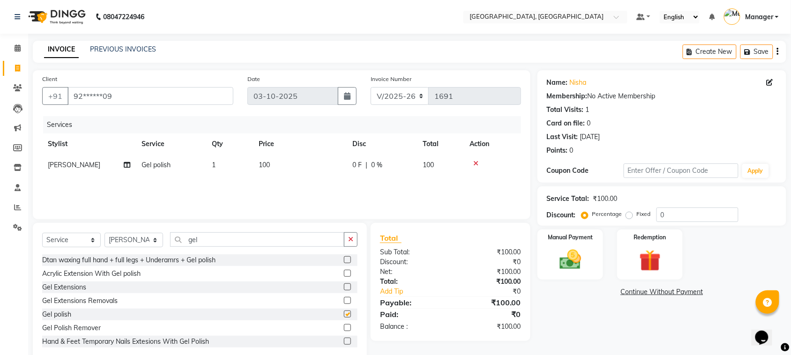
checkbox input "false"
click at [572, 238] on label "Manual Payment" at bounding box center [570, 236] width 47 height 9
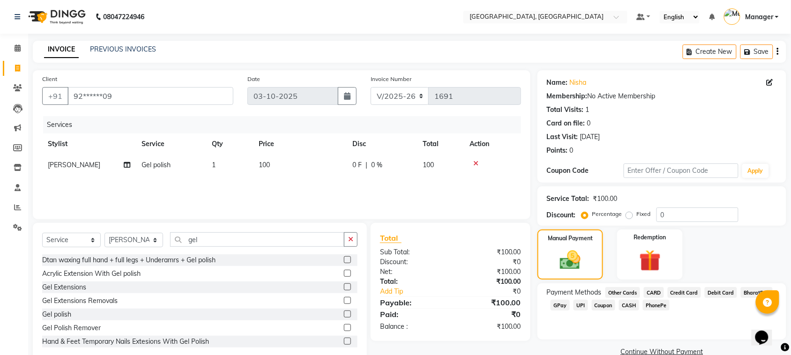
click at [558, 303] on span "GPay" at bounding box center [560, 305] width 19 height 11
click at [644, 351] on button "Add Payment" at bounding box center [702, 355] width 149 height 15
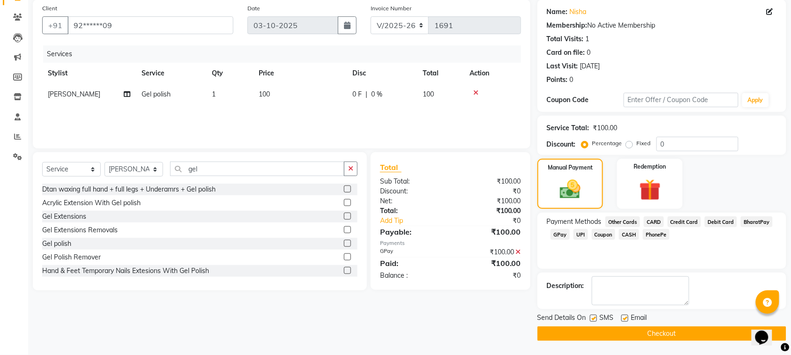
click at [703, 333] on button "Checkout" at bounding box center [661, 334] width 249 height 15
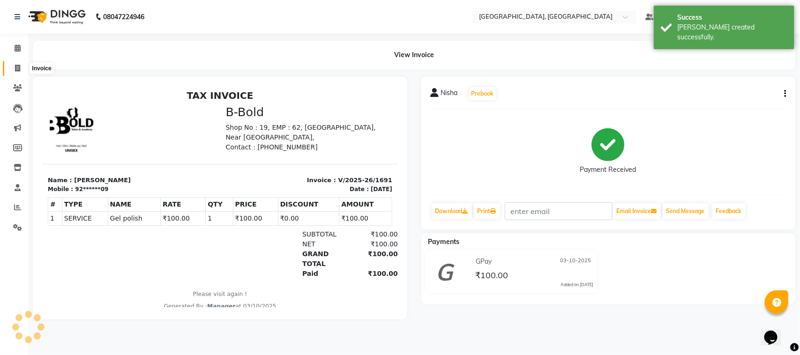
click at [15, 63] on span at bounding box center [17, 68] width 16 height 11
select select "7742"
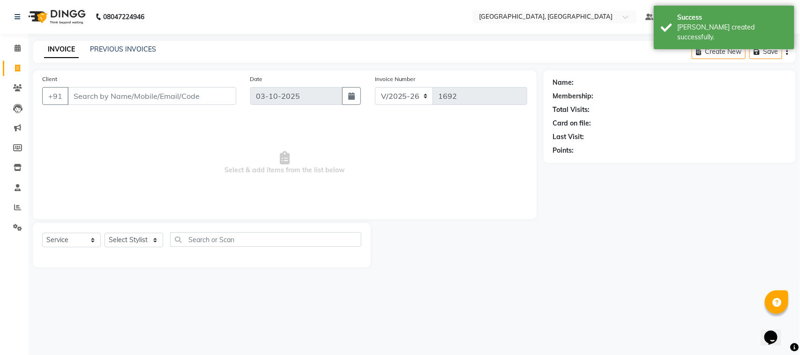
select select "membership"
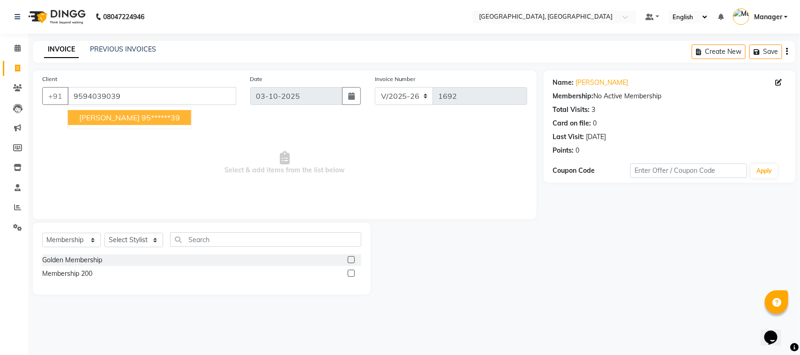
click at [132, 112] on button "[PERSON_NAME] 95******39" at bounding box center [129, 117] width 123 height 15
type input "95******39"
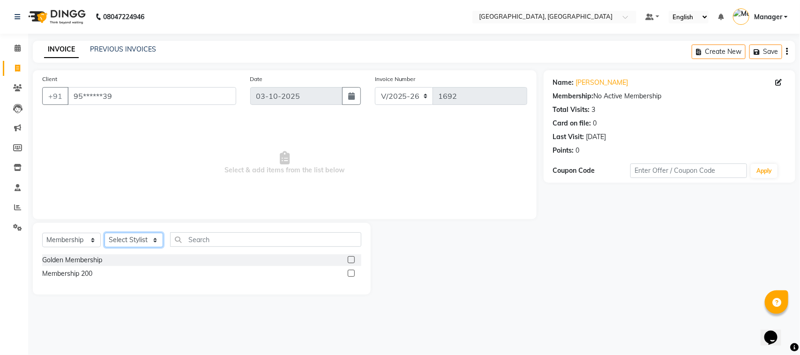
click at [149, 241] on select "Select Stylist [PERSON_NAME] [PERSON_NAME] Jyoti wadar Manager [PERSON_NAME] [P…" at bounding box center [133, 240] width 59 height 15
select select "92754"
click at [104, 233] on select "Select Stylist [PERSON_NAME] [PERSON_NAME] Jyoti wadar Manager [PERSON_NAME] [P…" at bounding box center [133, 240] width 59 height 15
click at [91, 245] on select "Select Service Product Membership Package Voucher Prepaid Gift Card" at bounding box center [71, 240] width 59 height 15
select select "service"
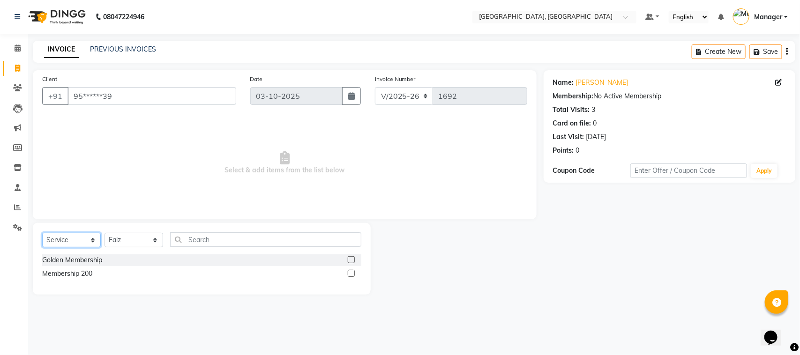
click at [42, 233] on select "Select Service Product Membership Package Voucher Prepaid Gift Card" at bounding box center [71, 240] width 59 height 15
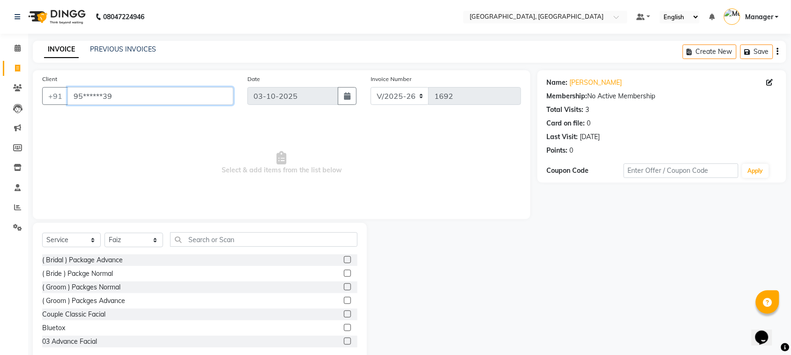
click at [116, 94] on input "95******39" at bounding box center [150, 96] width 166 height 18
type input "9"
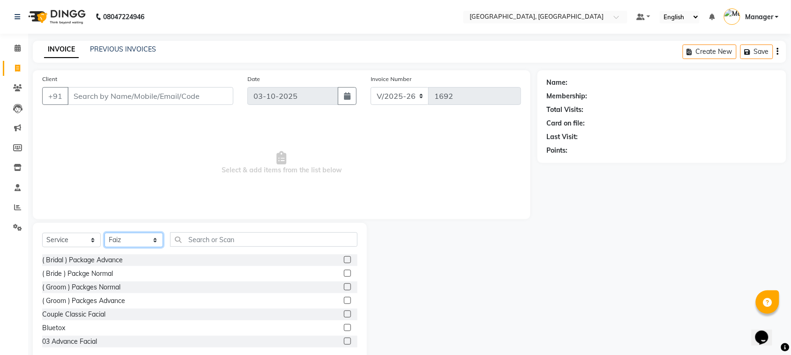
click at [152, 238] on select "Select Stylist [PERSON_NAME] [PERSON_NAME] Jyoti wadar Manager [PERSON_NAME] [P…" at bounding box center [133, 240] width 59 height 15
select select "91632"
click at [104, 233] on select "Select Stylist [PERSON_NAME] [PERSON_NAME] Jyoti wadar Manager [PERSON_NAME] [P…" at bounding box center [133, 240] width 59 height 15
click at [188, 239] on input "text" at bounding box center [263, 239] width 187 height 15
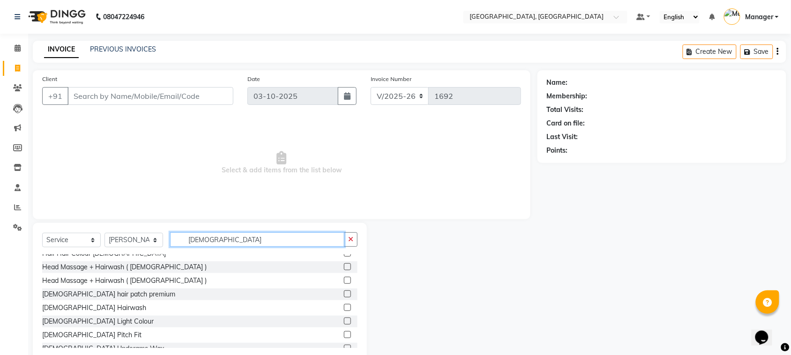
scroll to position [177, 0]
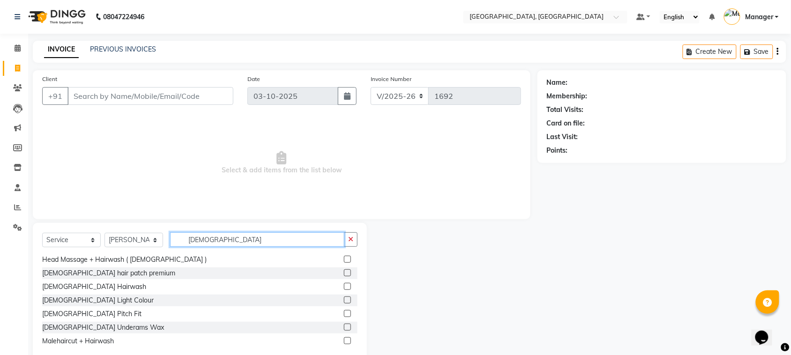
click at [214, 240] on input "[DEMOGRAPHIC_DATA]" at bounding box center [257, 239] width 174 height 15
type input "m"
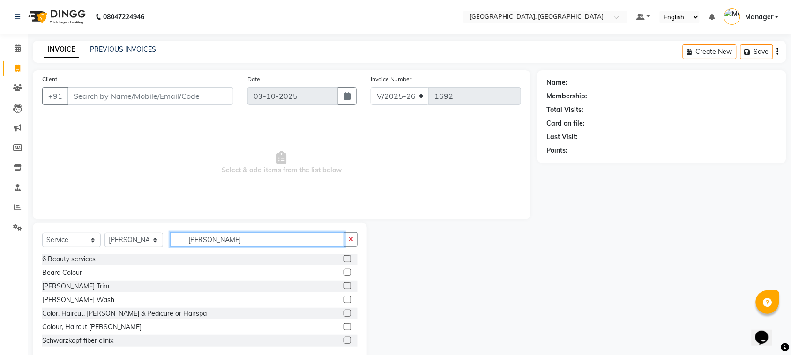
scroll to position [0, 0]
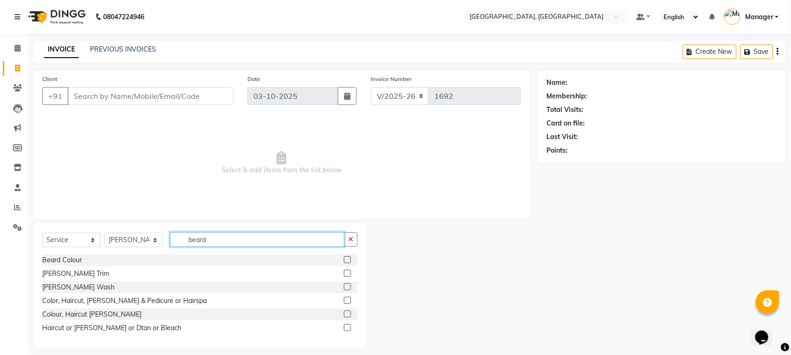
type input "beard"
click at [347, 277] on div at bounding box center [347, 275] width 6 height 10
click at [347, 273] on label at bounding box center [347, 273] width 7 height 7
click at [347, 273] on input "checkbox" at bounding box center [347, 274] width 6 height 6
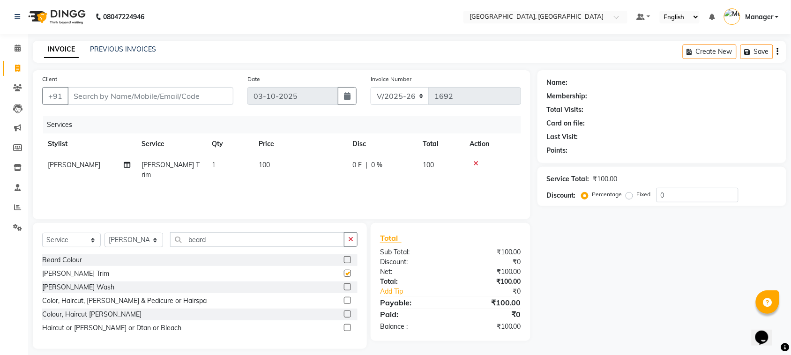
checkbox input "false"
click at [245, 246] on input "beard" at bounding box center [257, 239] width 174 height 15
type input "b"
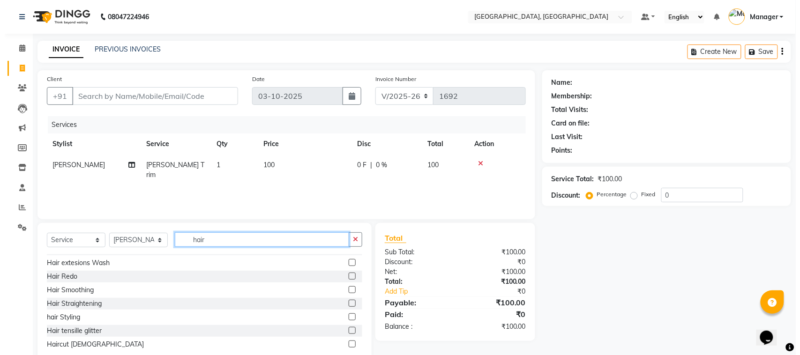
scroll to position [305, 0]
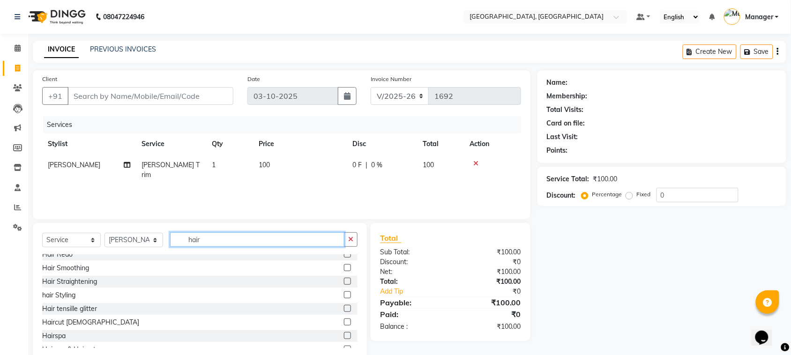
type input "hair"
click at [344, 321] on label at bounding box center [347, 322] width 7 height 7
click at [344, 321] on input "checkbox" at bounding box center [347, 323] width 6 height 6
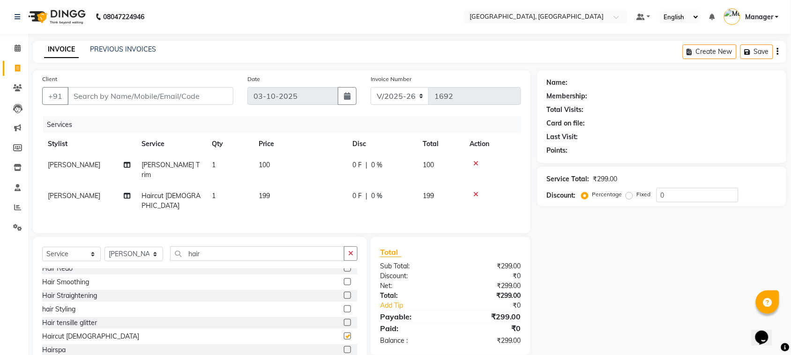
checkbox input "false"
click at [272, 186] on td "199" at bounding box center [300, 201] width 94 height 31
select select "91632"
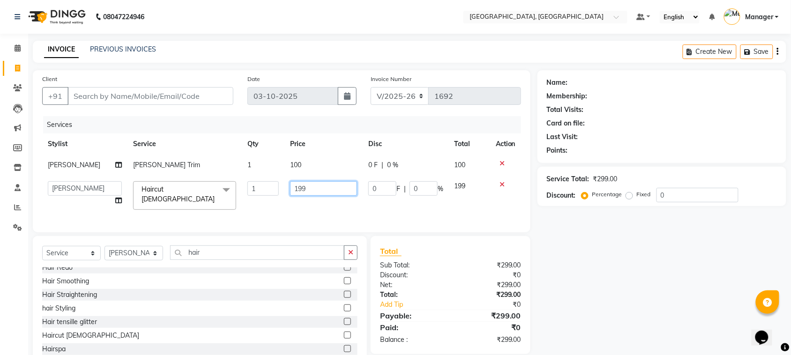
click at [305, 184] on input "199" at bounding box center [323, 188] width 67 height 15
type input "1"
type input "200"
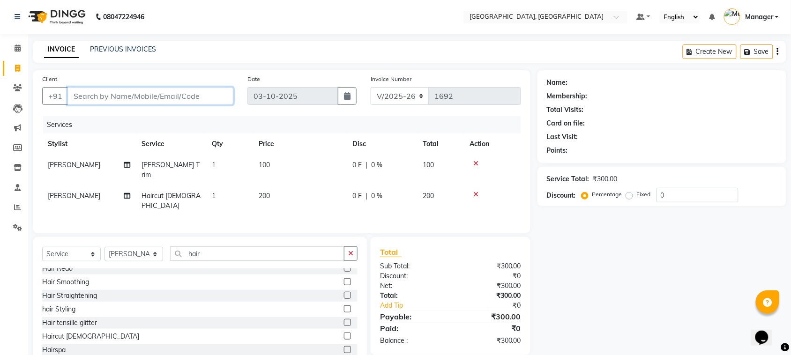
click at [207, 95] on input "Client" at bounding box center [150, 96] width 166 height 18
type input "9664122419"
click at [207, 95] on span "Add Client" at bounding box center [209, 95] width 37 height 9
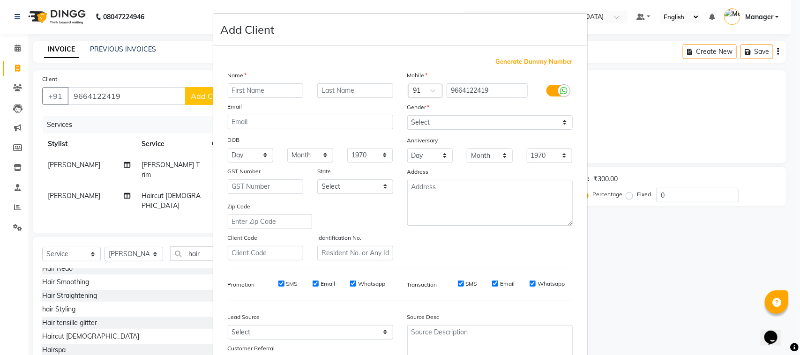
click at [235, 89] on input "text" at bounding box center [266, 90] width 76 height 15
type input "sameer"
click at [331, 91] on input "text" at bounding box center [355, 90] width 76 height 15
type input "nair"
click at [559, 122] on select "Select [DEMOGRAPHIC_DATA] [DEMOGRAPHIC_DATA] Other Prefer Not To Say" at bounding box center [489, 122] width 165 height 15
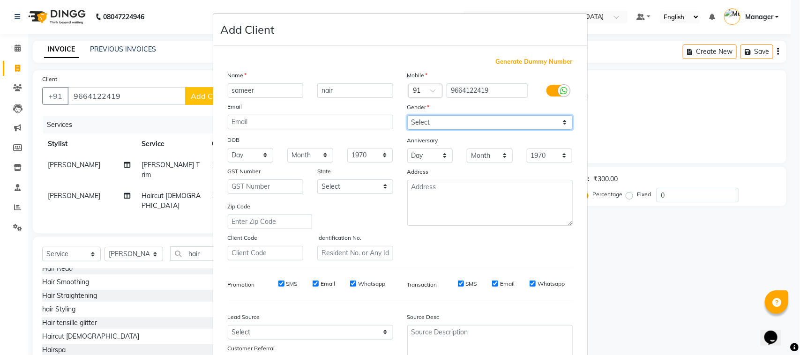
select select "[DEMOGRAPHIC_DATA]"
click at [407, 115] on select "Select [DEMOGRAPHIC_DATA] [DEMOGRAPHIC_DATA] Other Prefer Not To Say" at bounding box center [489, 122] width 165 height 15
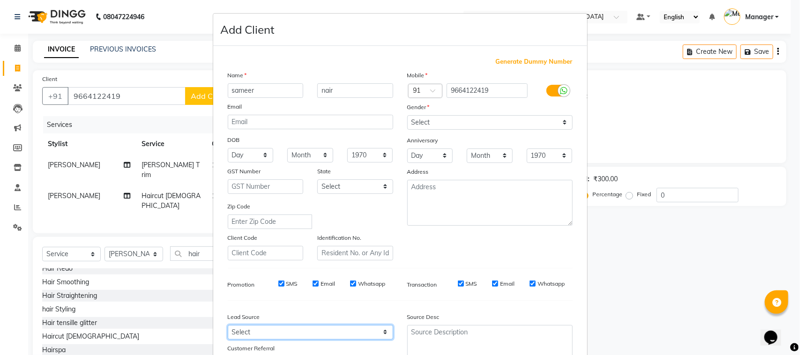
click at [381, 329] on select "Select Walk-in Internet Friend Word of Mouth Advertisement Facebook JustDial Go…" at bounding box center [310, 332] width 165 height 15
select select "52148"
click at [228, 325] on select "Select Walk-in Internet Friend Word of Mouth Advertisement Facebook JustDial Go…" at bounding box center [310, 332] width 165 height 15
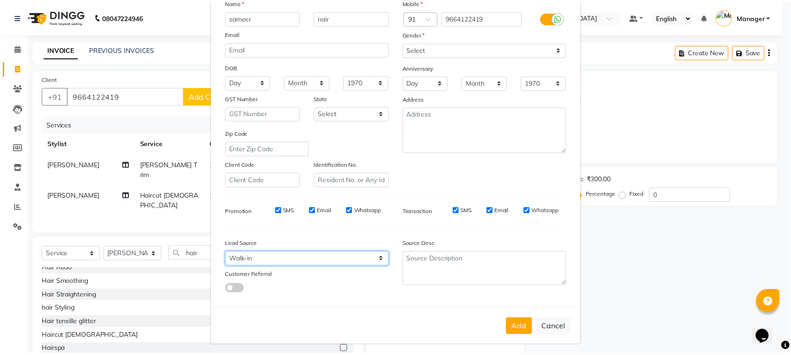
scroll to position [74, 0]
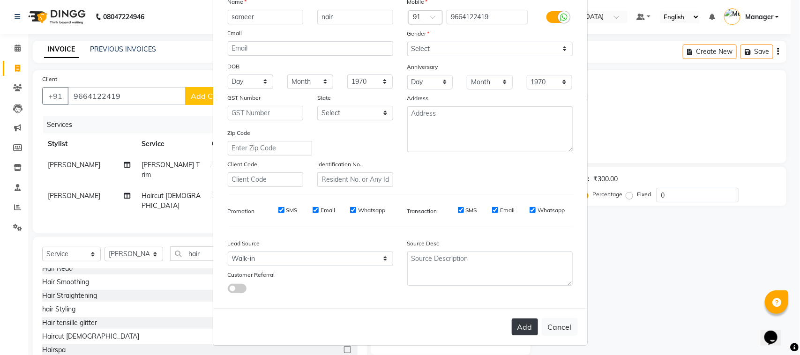
click at [518, 322] on button "Add" at bounding box center [525, 327] width 26 height 17
type input "96******19"
select select
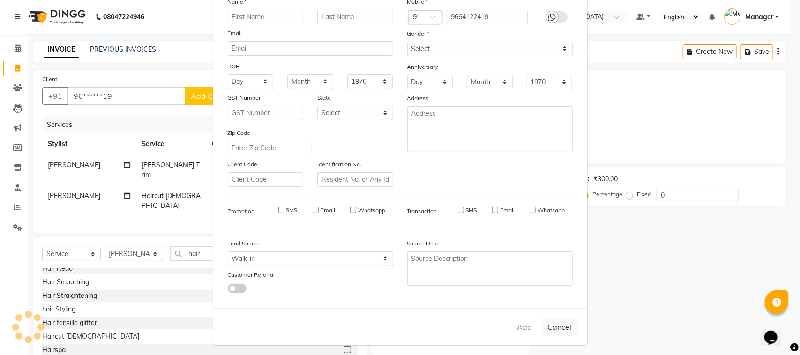
select select
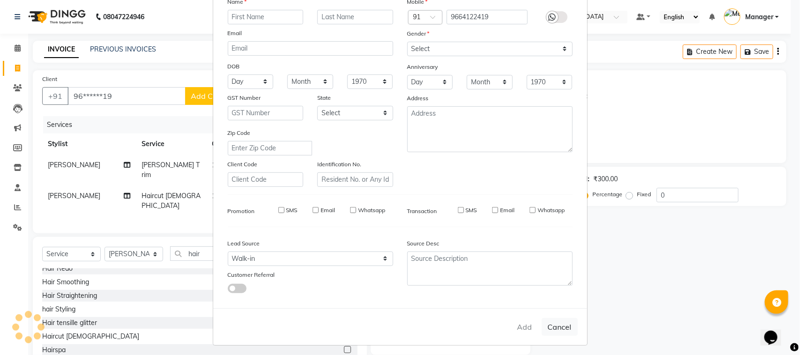
checkbox input "false"
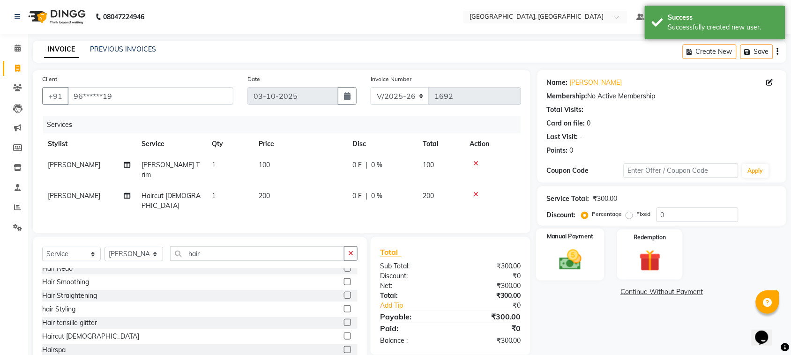
click at [574, 249] on img at bounding box center [570, 260] width 37 height 26
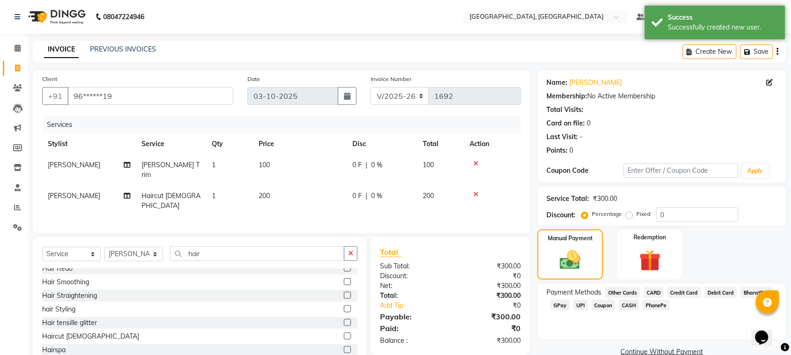
click at [558, 305] on span "GPay" at bounding box center [560, 305] width 19 height 11
click at [656, 349] on button "Add Payment" at bounding box center [702, 355] width 149 height 15
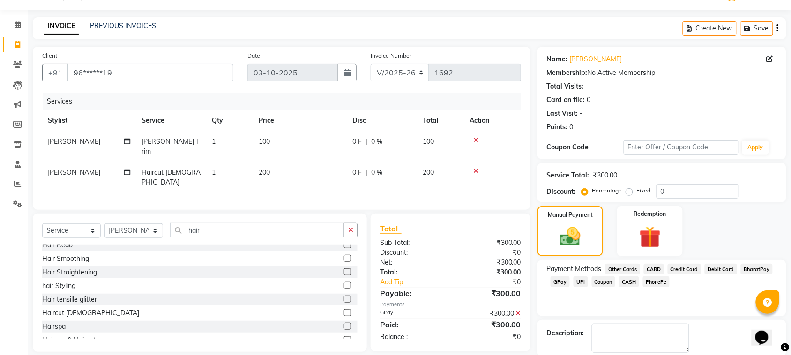
scroll to position [71, 0]
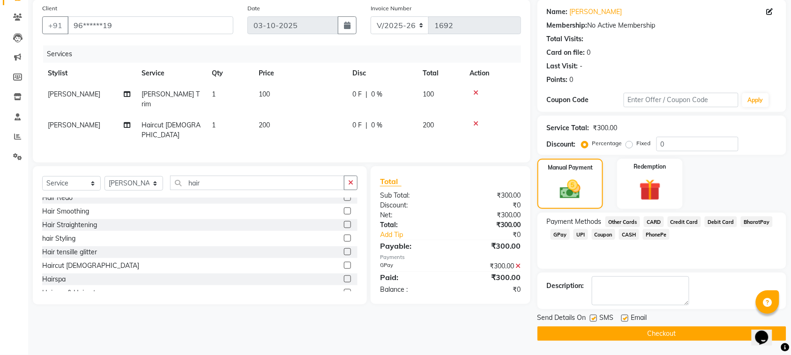
click at [741, 335] on button "Checkout" at bounding box center [661, 334] width 249 height 15
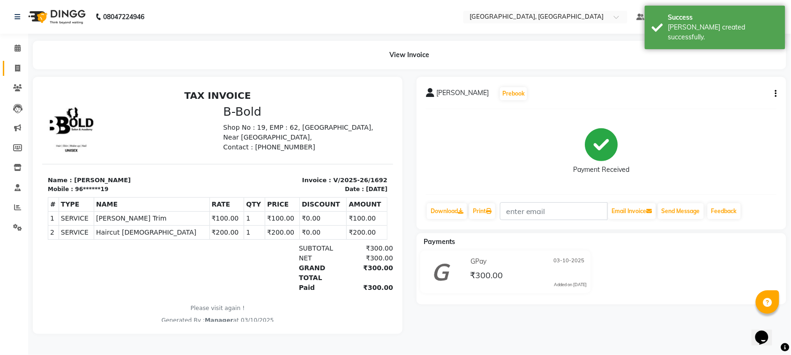
click at [20, 61] on link "Invoice" at bounding box center [14, 68] width 22 height 15
select select "7742"
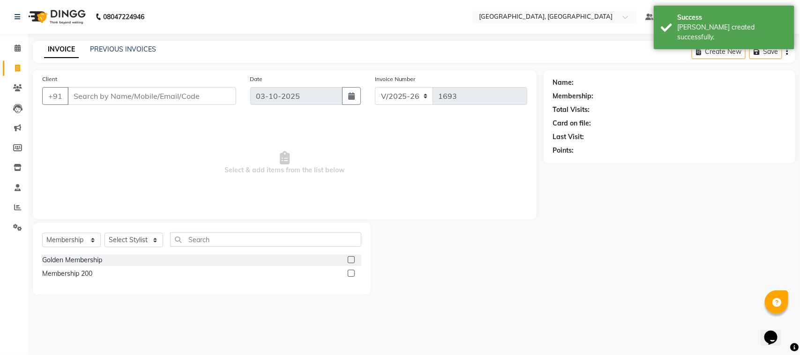
click at [83, 95] on input "Client" at bounding box center [151, 96] width 169 height 18
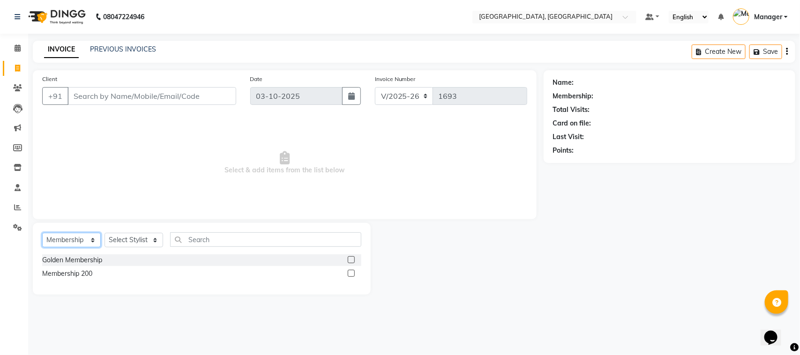
click at [90, 237] on select "Select Service Product Membership Package Voucher Prepaid Gift Card" at bounding box center [71, 240] width 59 height 15
select select "service"
click at [42, 233] on select "Select Service Product Membership Package Voucher Prepaid Gift Card" at bounding box center [71, 240] width 59 height 15
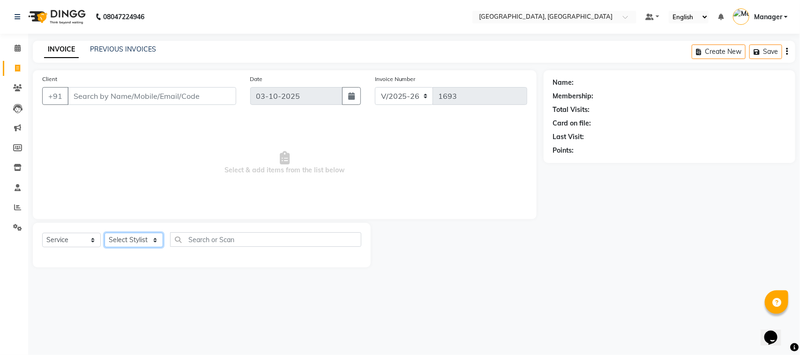
click at [153, 238] on select "Select Stylist [PERSON_NAME] [PERSON_NAME] Jyoti wadar Manager [PERSON_NAME] [P…" at bounding box center [133, 240] width 59 height 15
select select "92754"
click at [104, 233] on select "Select Stylist [PERSON_NAME] [PERSON_NAME] Jyoti wadar Manager [PERSON_NAME] [P…" at bounding box center [133, 240] width 59 height 15
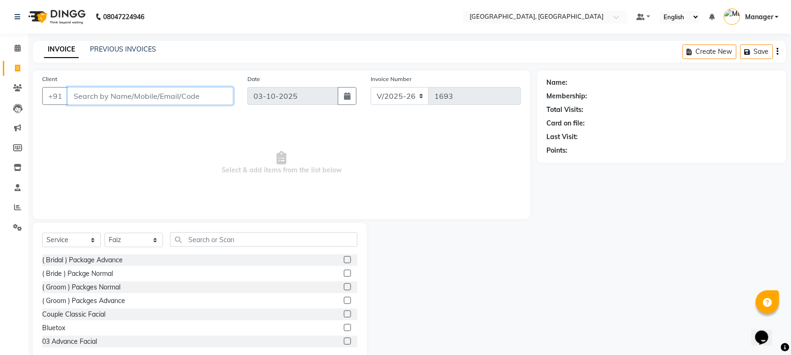
click at [147, 94] on input "Client" at bounding box center [150, 96] width 166 height 18
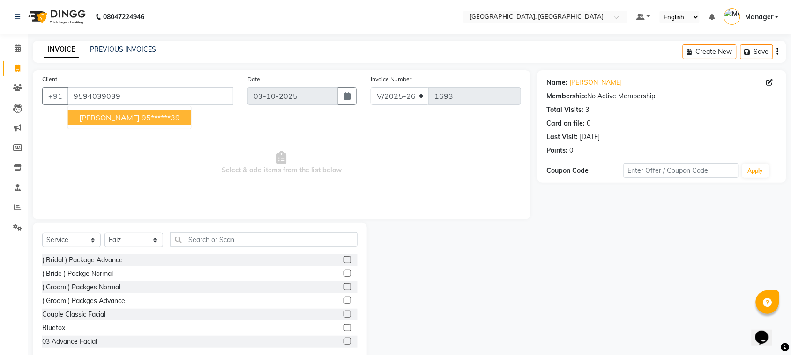
click at [147, 116] on ngb-highlight "95******39" at bounding box center [161, 117] width 38 height 9
type input "95******39"
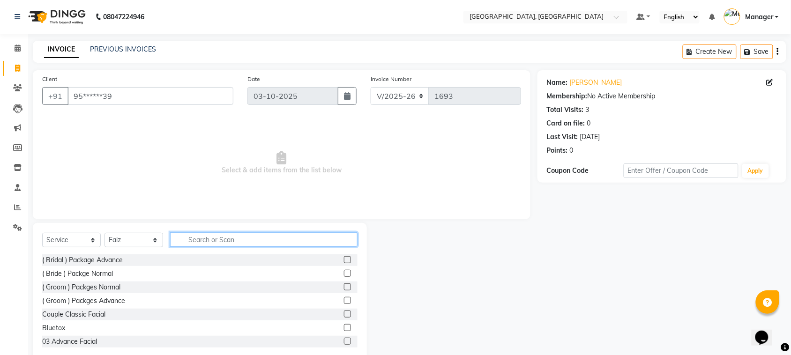
click at [216, 239] on input "text" at bounding box center [263, 239] width 187 height 15
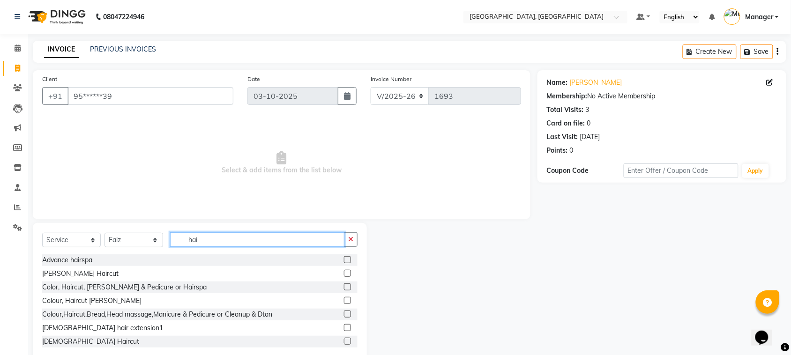
type input "hai"
click at [344, 257] on label at bounding box center [347, 259] width 7 height 7
click at [344, 257] on input "checkbox" at bounding box center [347, 260] width 6 height 6
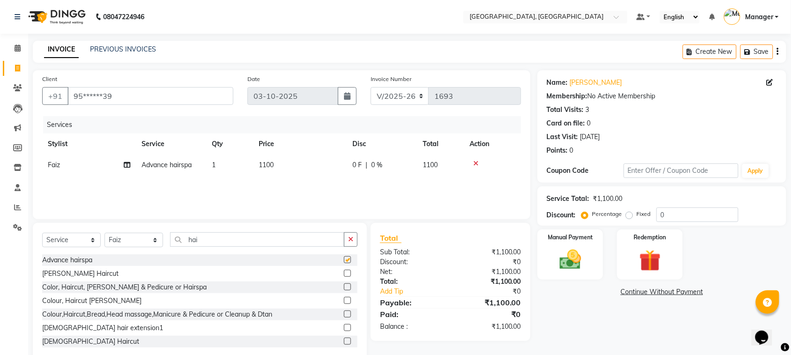
checkbox input "false"
click at [288, 170] on td "1100" at bounding box center [300, 165] width 94 height 21
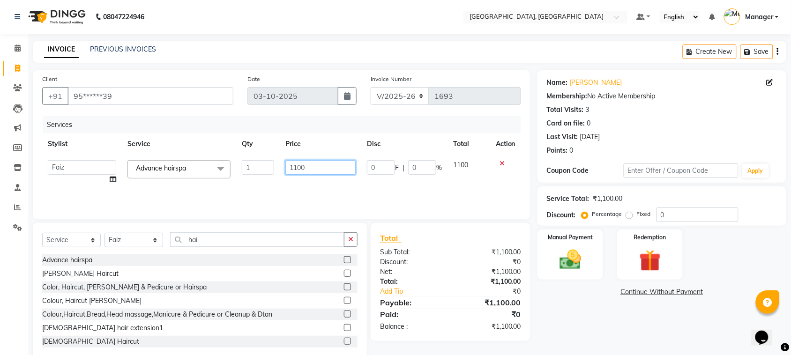
click at [288, 170] on input "1100" at bounding box center [320, 167] width 70 height 15
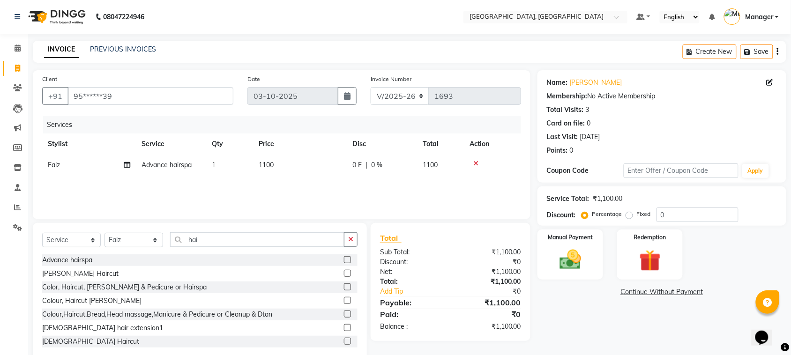
click at [326, 123] on div "Services" at bounding box center [285, 124] width 485 height 17
click at [582, 247] on img at bounding box center [570, 260] width 37 height 26
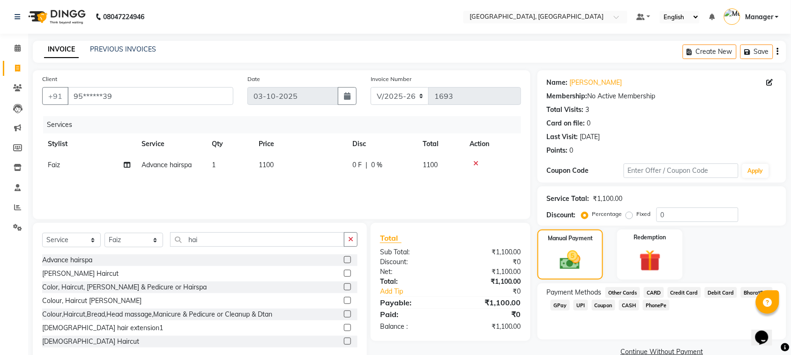
click at [559, 301] on span "GPay" at bounding box center [560, 305] width 19 height 11
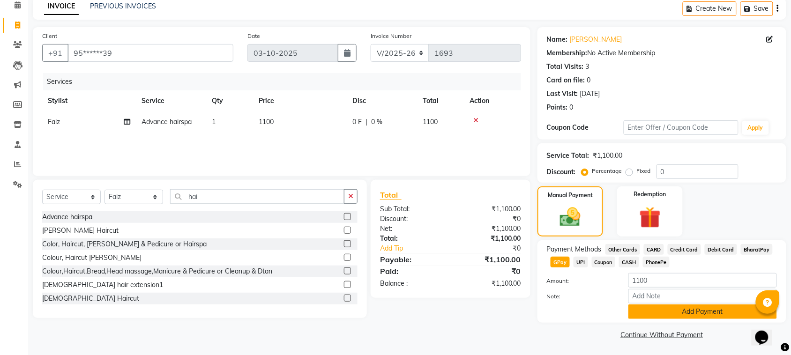
click at [689, 307] on button "Add Payment" at bounding box center [702, 312] width 149 height 15
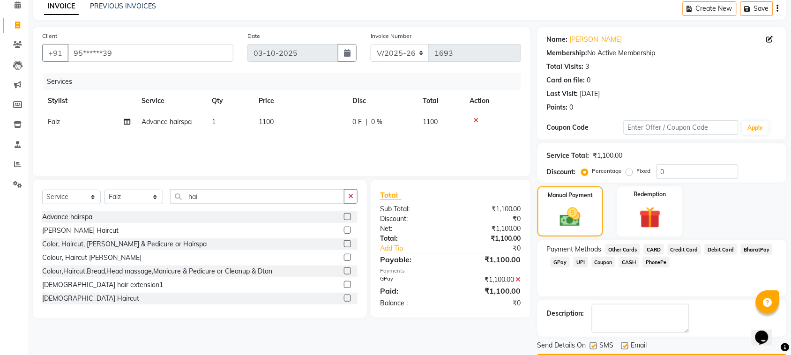
scroll to position [71, 0]
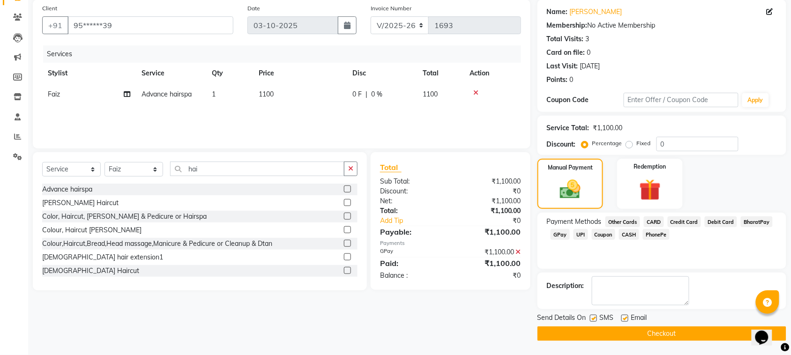
click at [736, 338] on button "Checkout" at bounding box center [661, 334] width 249 height 15
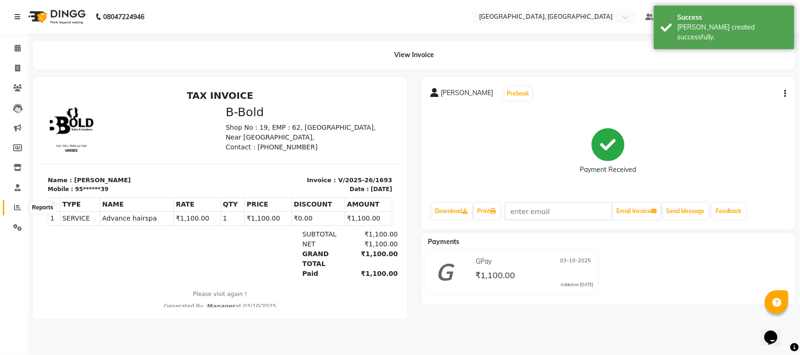
click at [14, 207] on icon at bounding box center [17, 207] width 7 height 7
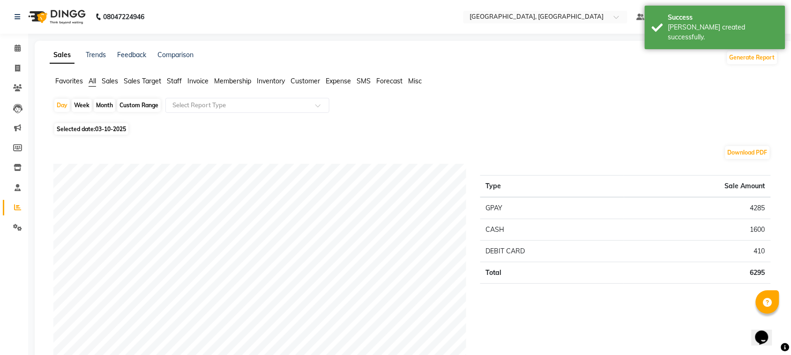
click at [110, 77] on span "Sales" at bounding box center [110, 81] width 16 height 8
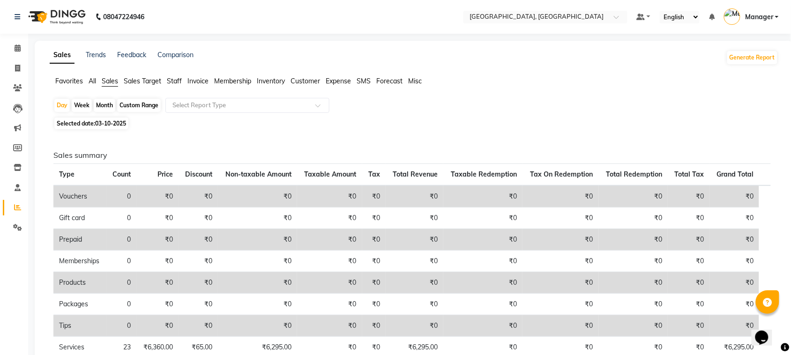
click at [175, 80] on span "Staff" at bounding box center [174, 81] width 15 height 8
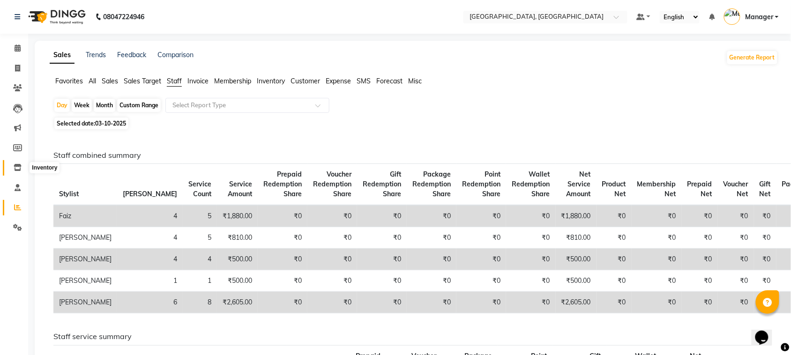
click at [20, 164] on icon at bounding box center [18, 167] width 8 height 7
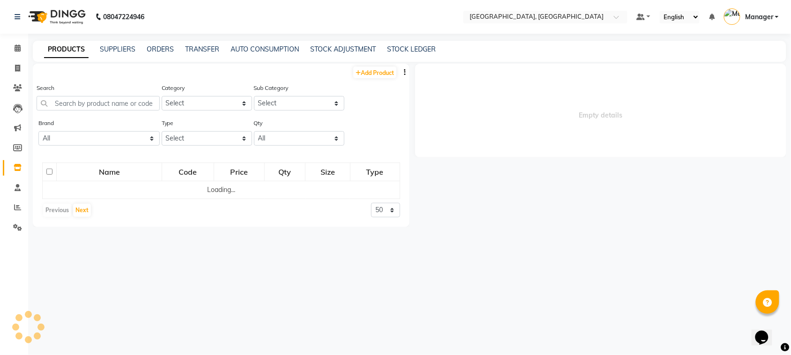
select select
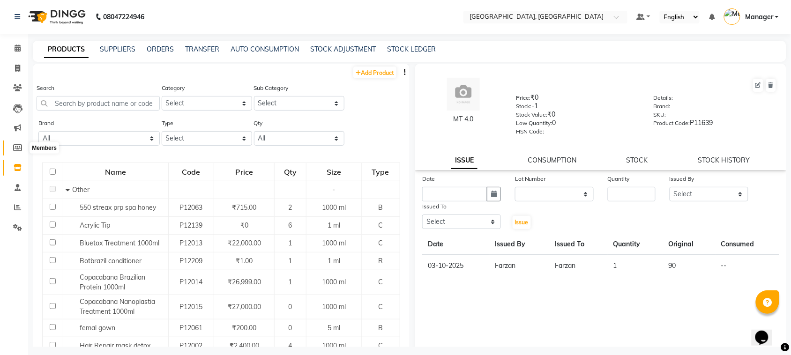
click at [15, 149] on icon at bounding box center [17, 147] width 9 height 7
select select
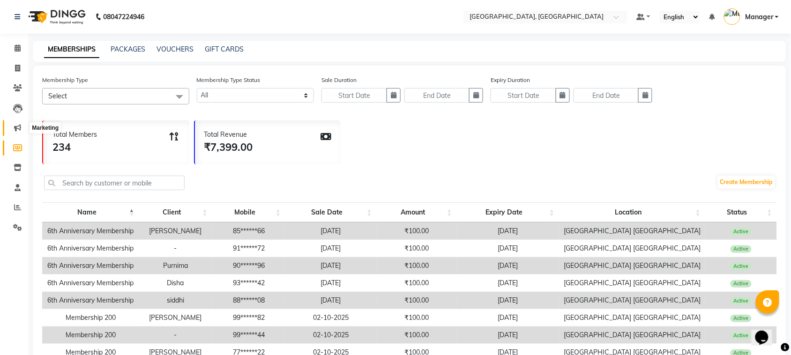
click at [18, 129] on icon at bounding box center [17, 127] width 7 height 7
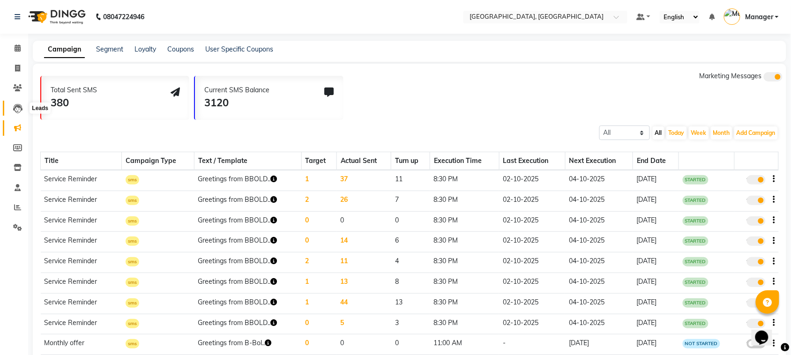
click at [13, 111] on icon at bounding box center [17, 108] width 9 height 9
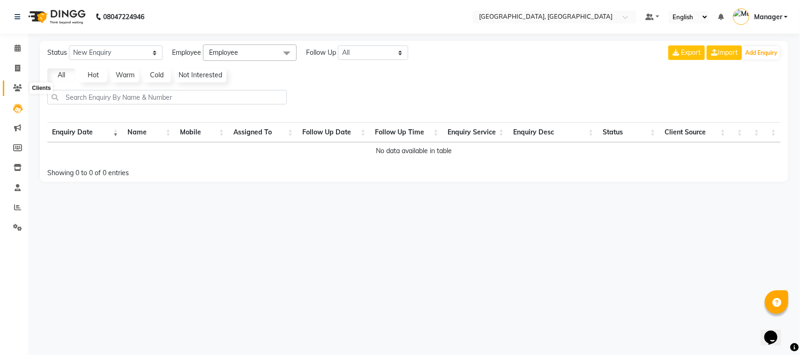
click at [16, 83] on span at bounding box center [17, 88] width 16 height 11
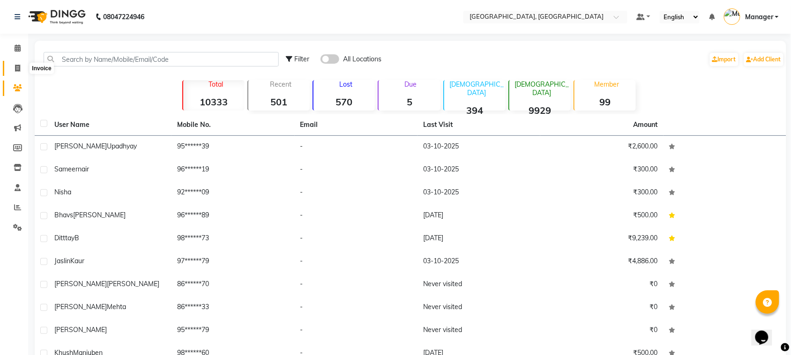
click at [16, 72] on span at bounding box center [17, 68] width 16 height 11
select select "7742"
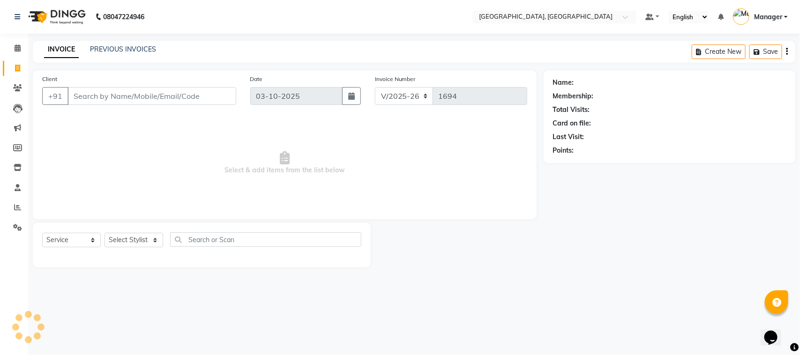
select select "membership"
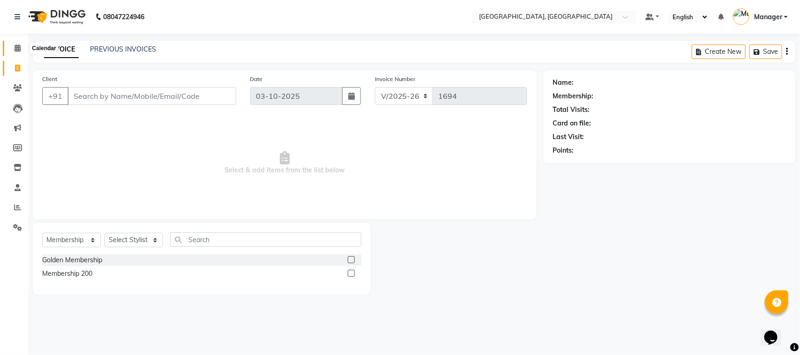
click at [16, 50] on icon at bounding box center [18, 48] width 6 height 7
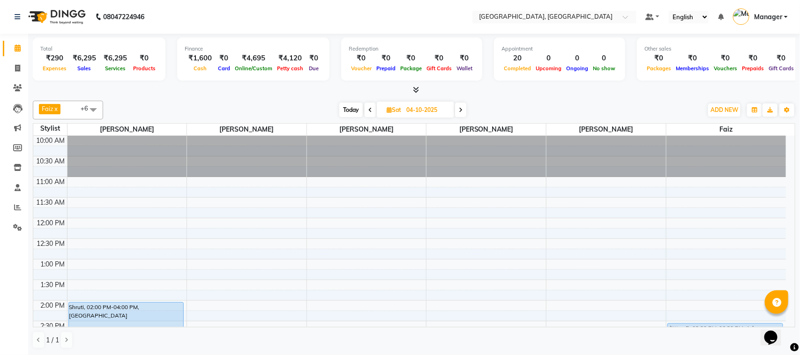
click at [354, 109] on span "Today" at bounding box center [350, 110] width 23 height 15
type input "03-10-2025"
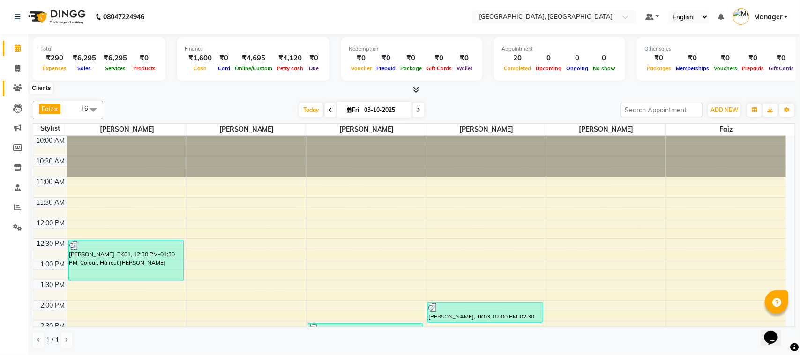
click at [18, 88] on icon at bounding box center [17, 87] width 9 height 7
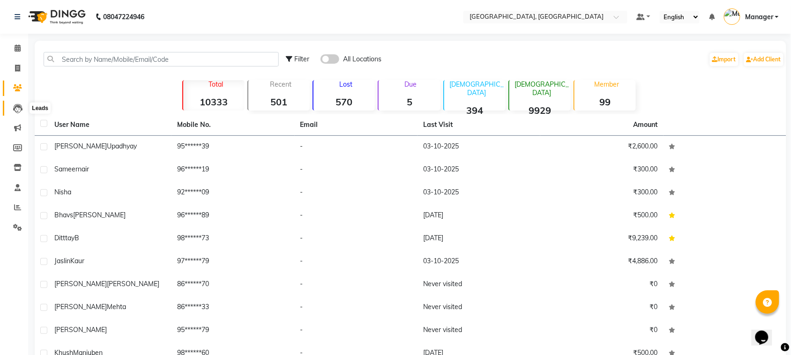
click at [19, 109] on icon at bounding box center [17, 108] width 9 height 9
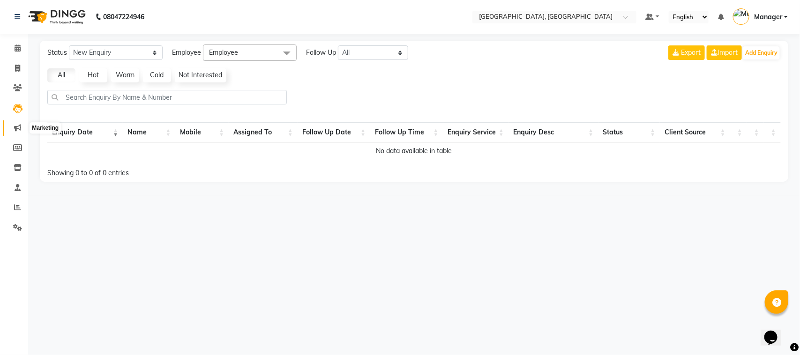
click at [18, 128] on icon at bounding box center [17, 127] width 7 height 7
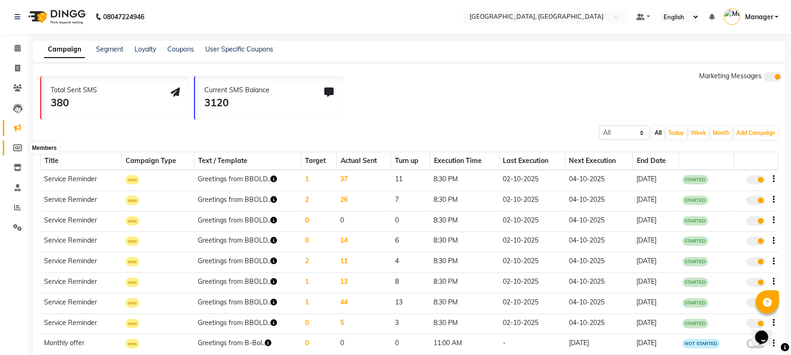
click at [13, 146] on icon at bounding box center [17, 147] width 9 height 7
select select
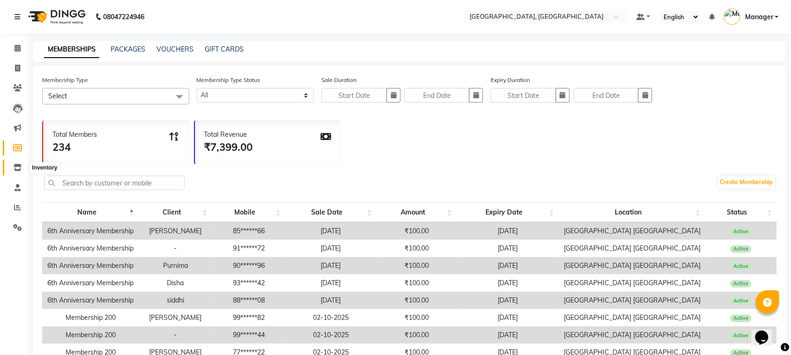
click at [19, 165] on icon at bounding box center [18, 167] width 8 height 7
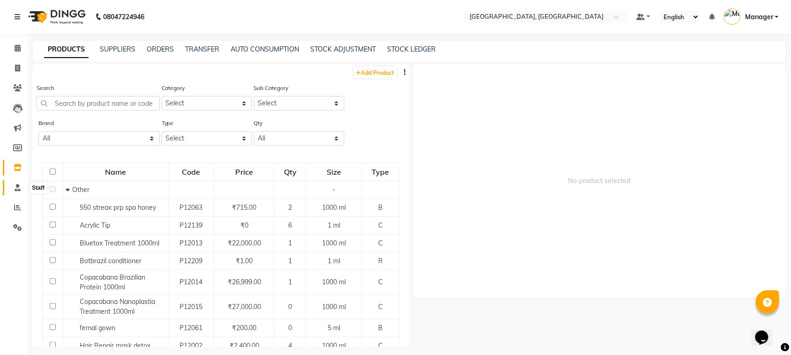
click at [17, 186] on icon at bounding box center [18, 187] width 6 height 7
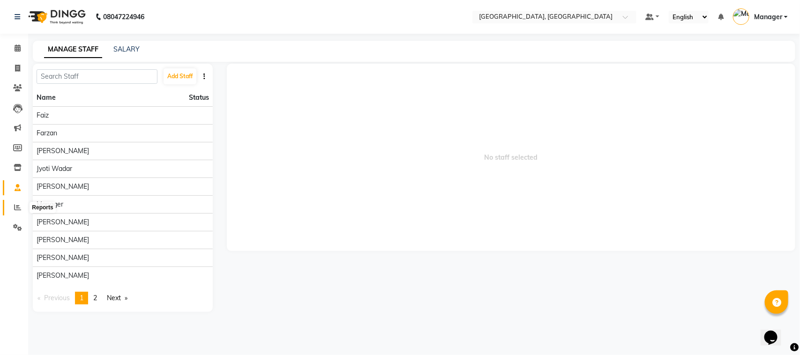
click at [15, 202] on span at bounding box center [17, 207] width 16 height 11
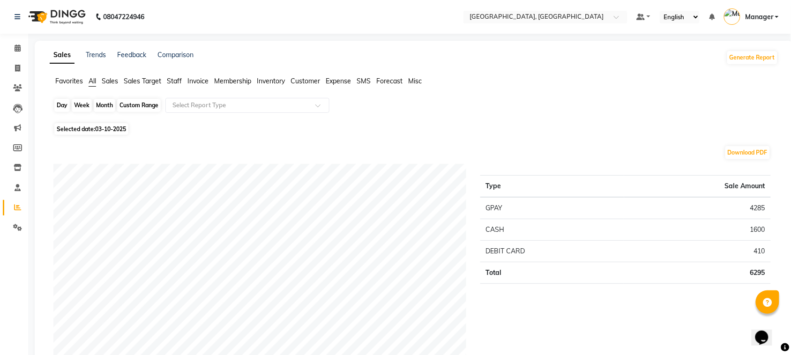
click at [67, 104] on div "Day" at bounding box center [61, 105] width 15 height 13
select select "10"
select select "2025"
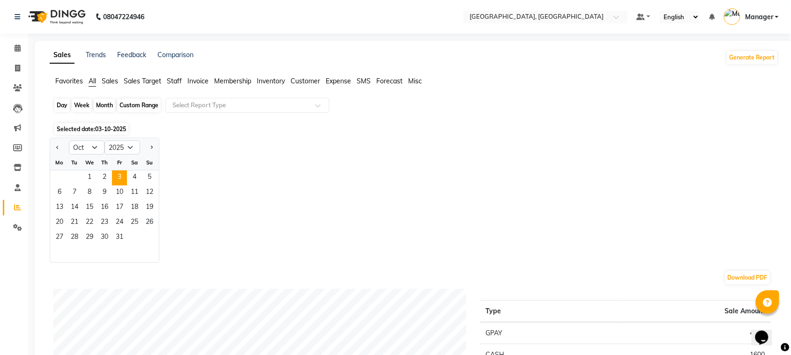
click at [67, 104] on div "Day" at bounding box center [61, 105] width 15 height 13
